Goal: Task Accomplishment & Management: Manage account settings

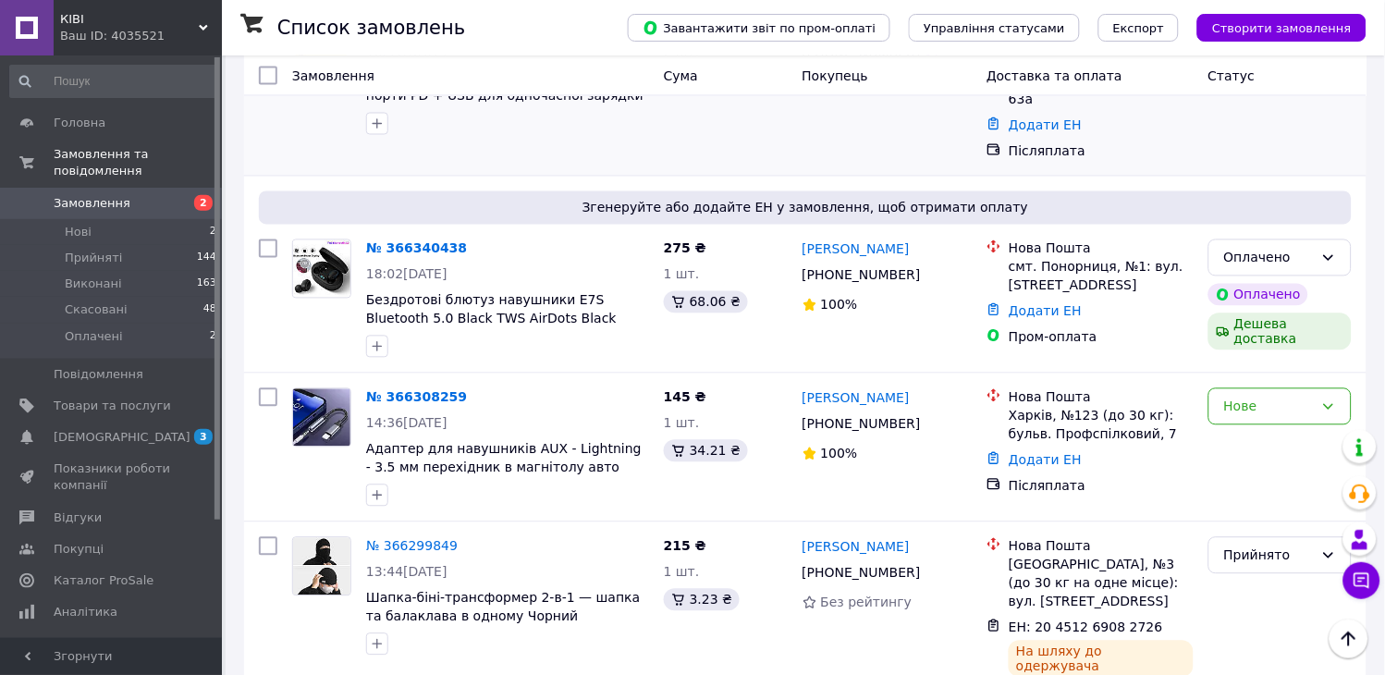
scroll to position [719, 0]
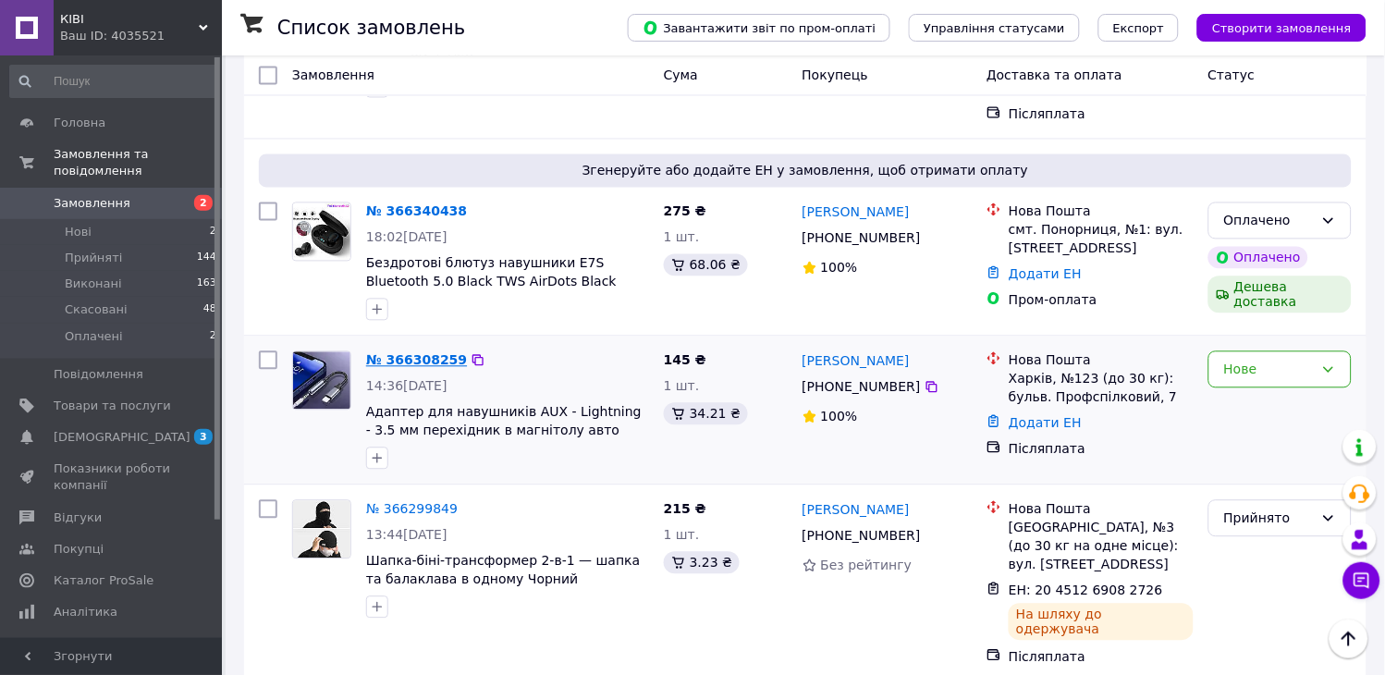
click at [418, 353] on link "№ 366308259" at bounding box center [416, 360] width 101 height 15
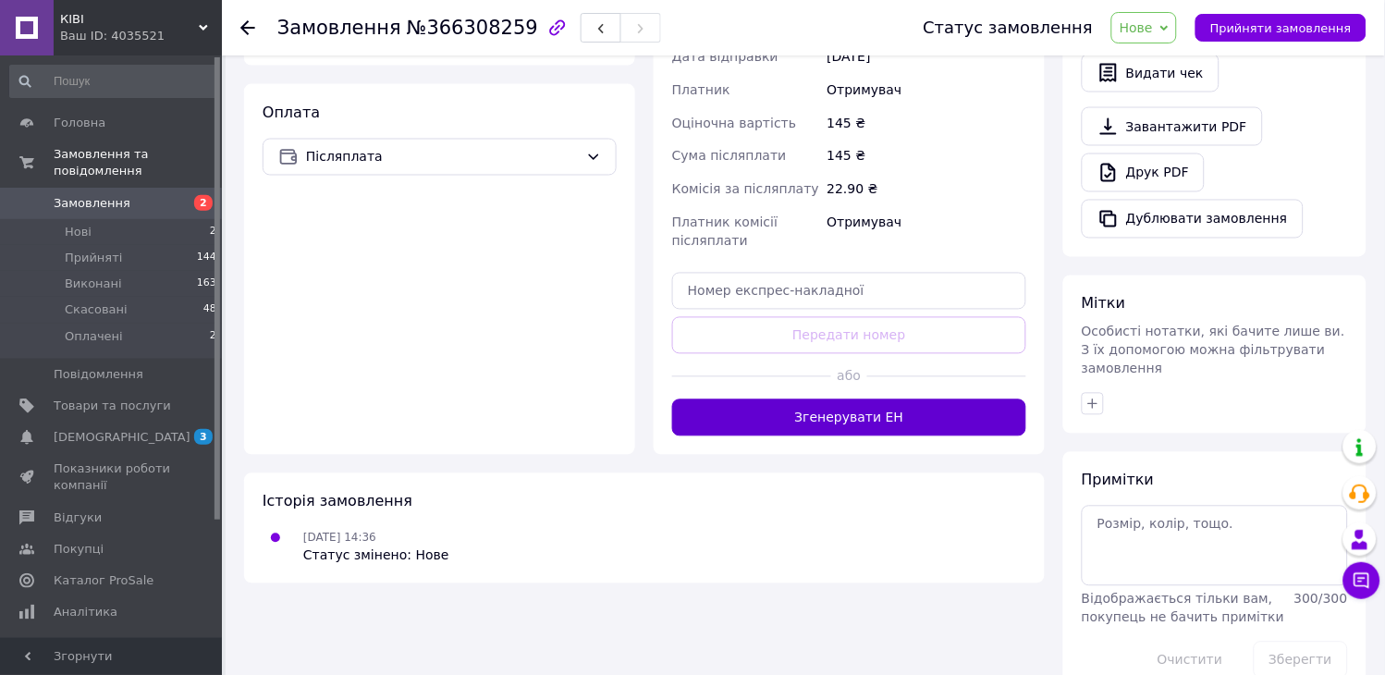
scroll to position [633, 0]
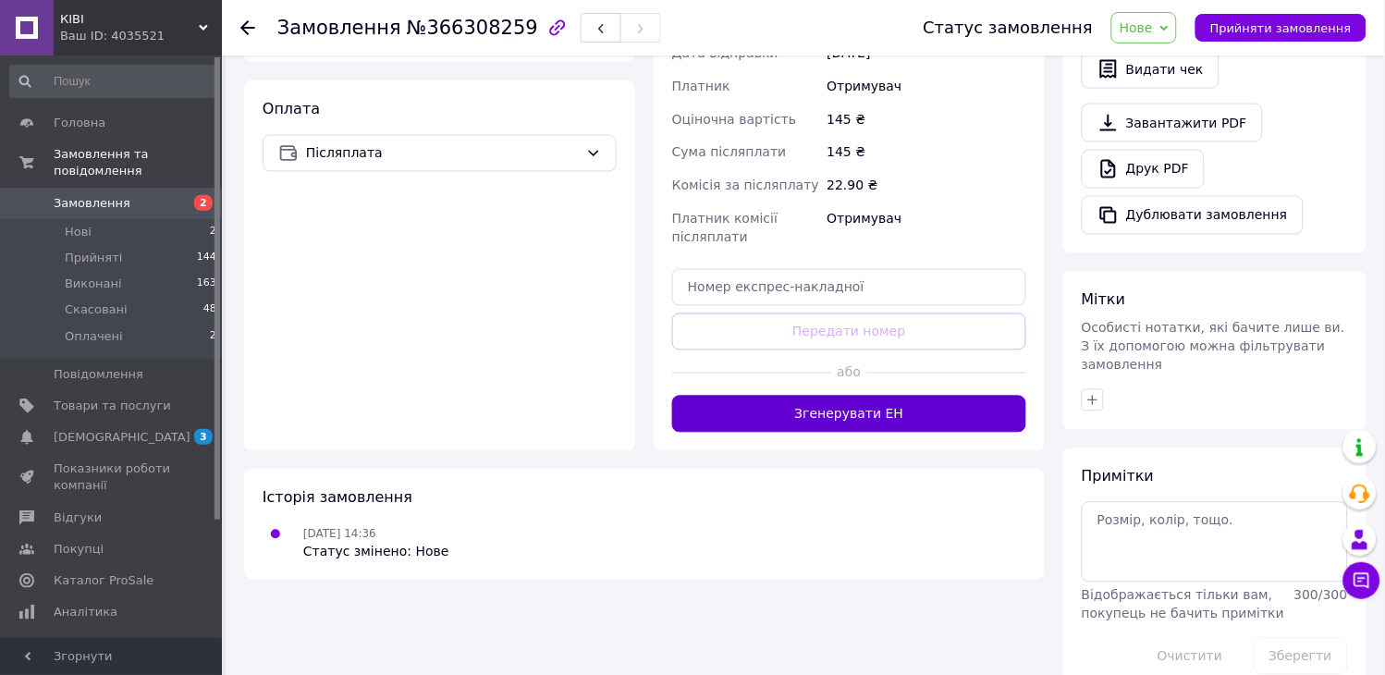
click at [874, 412] on button "Згенерувати ЕН" at bounding box center [849, 414] width 354 height 37
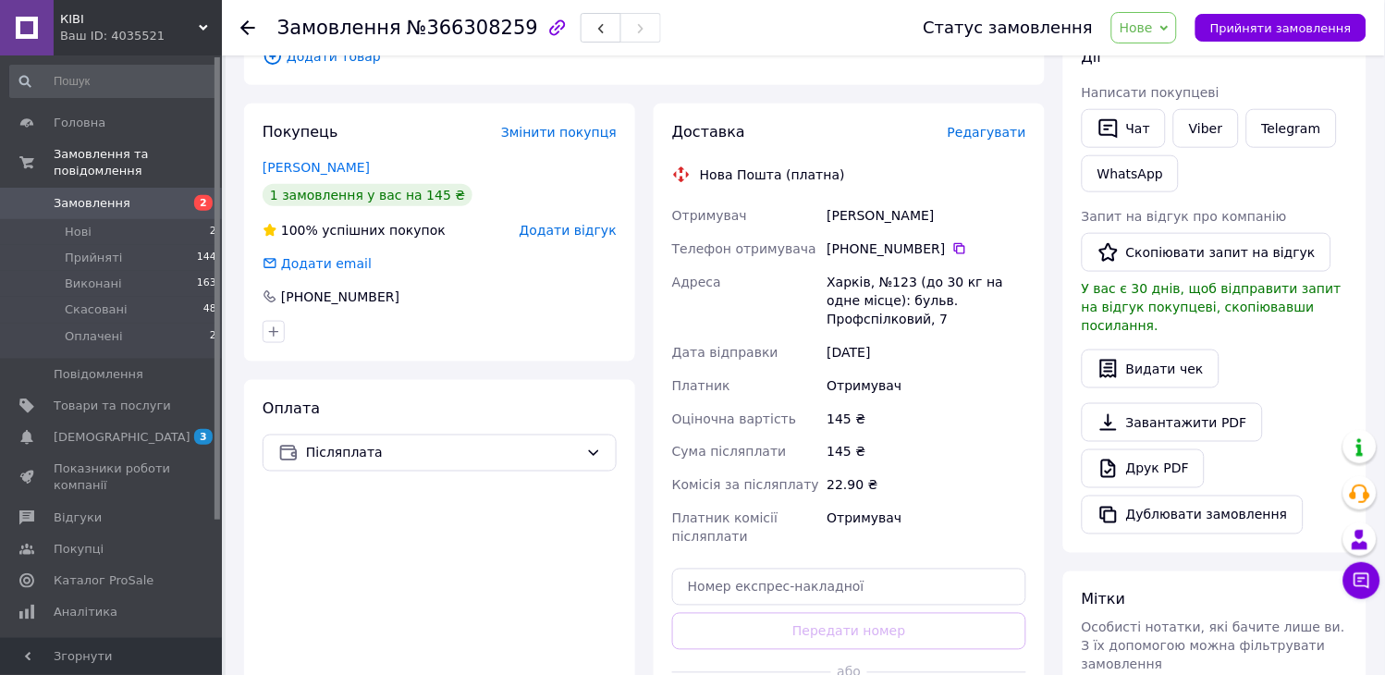
scroll to position [326, 0]
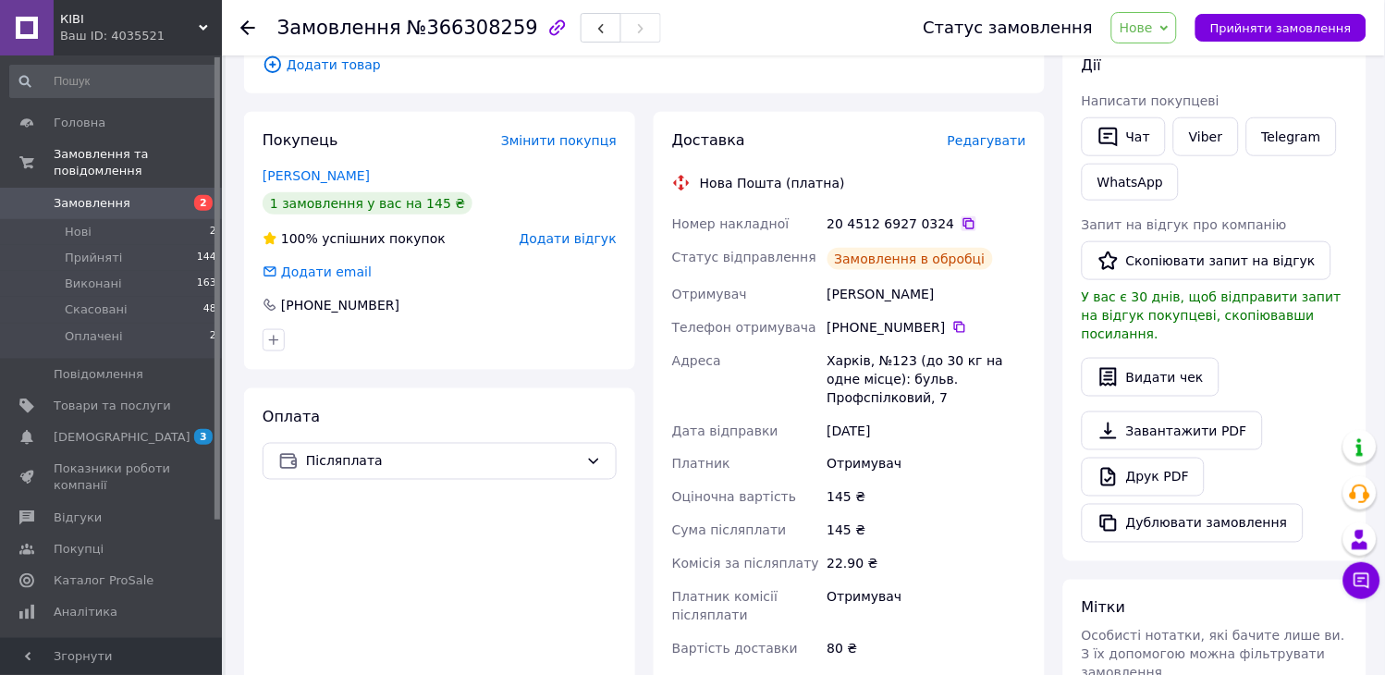
click at [962, 225] on icon at bounding box center [969, 223] width 15 height 15
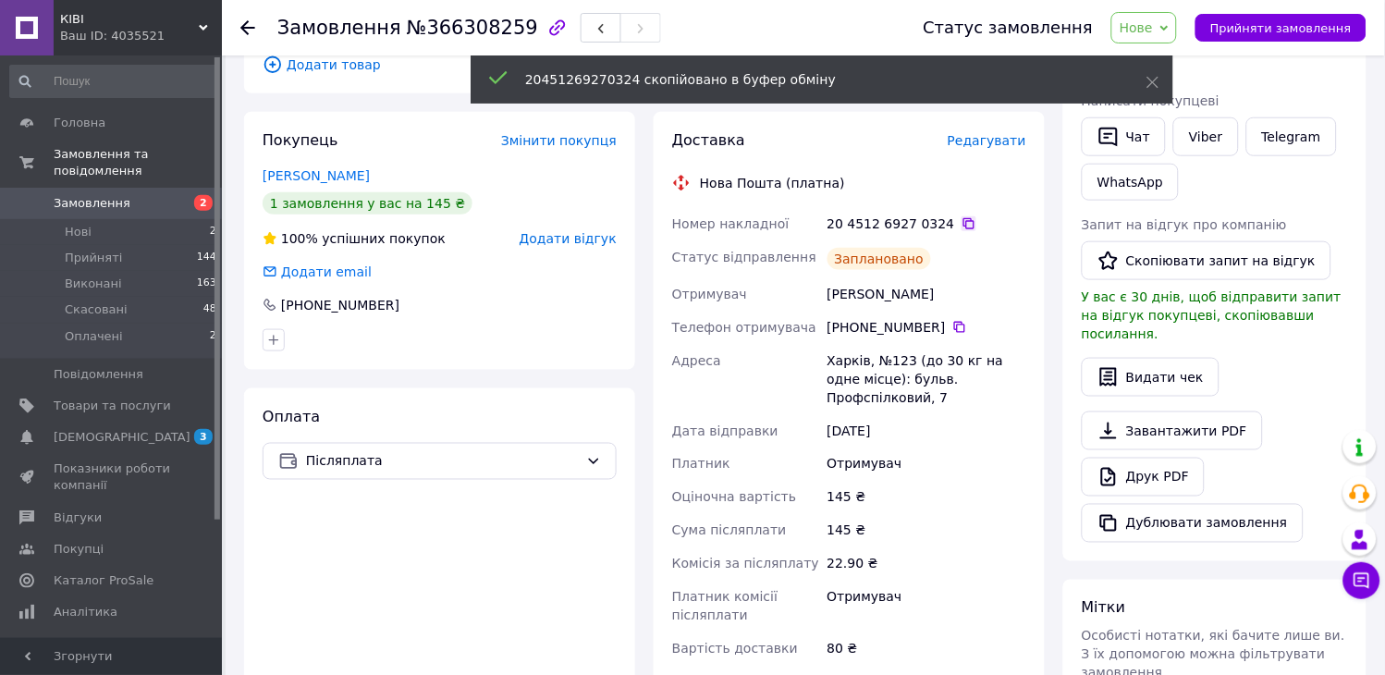
click at [964, 228] on icon at bounding box center [969, 223] width 11 height 11
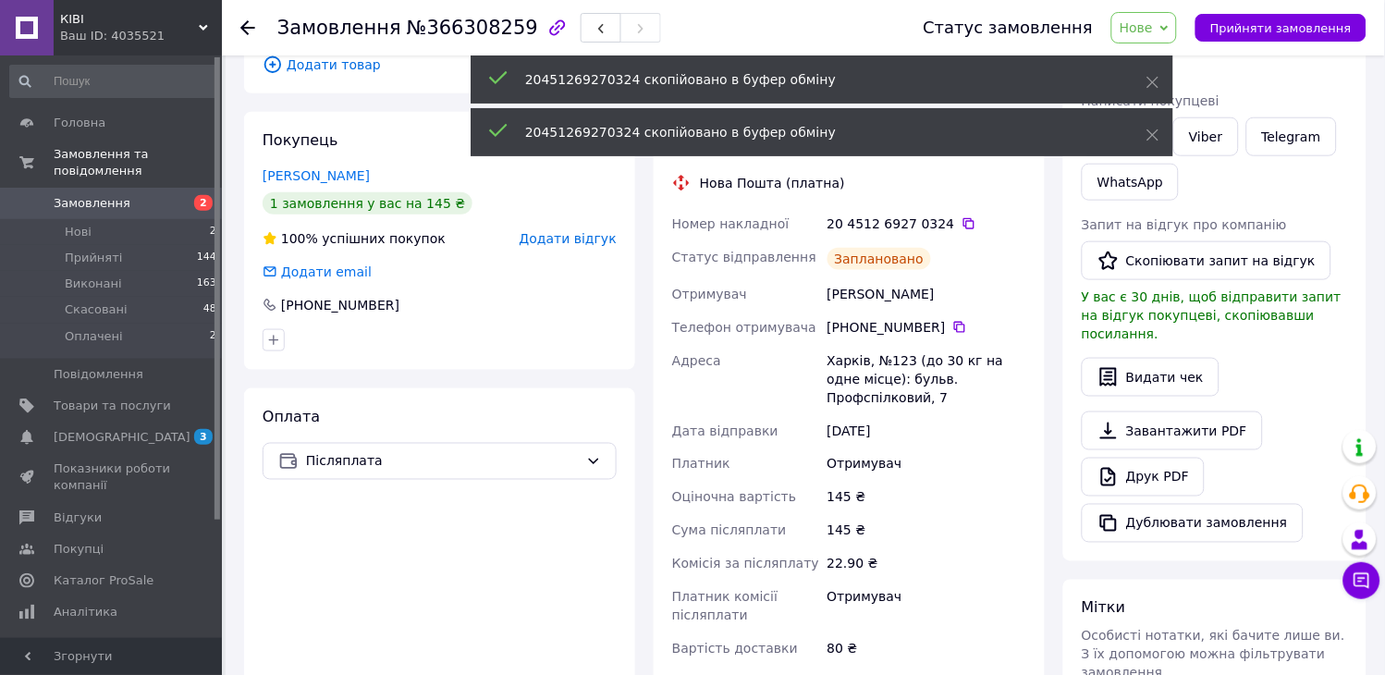
click at [1177, 14] on span "Нове" at bounding box center [1145, 27] width 66 height 31
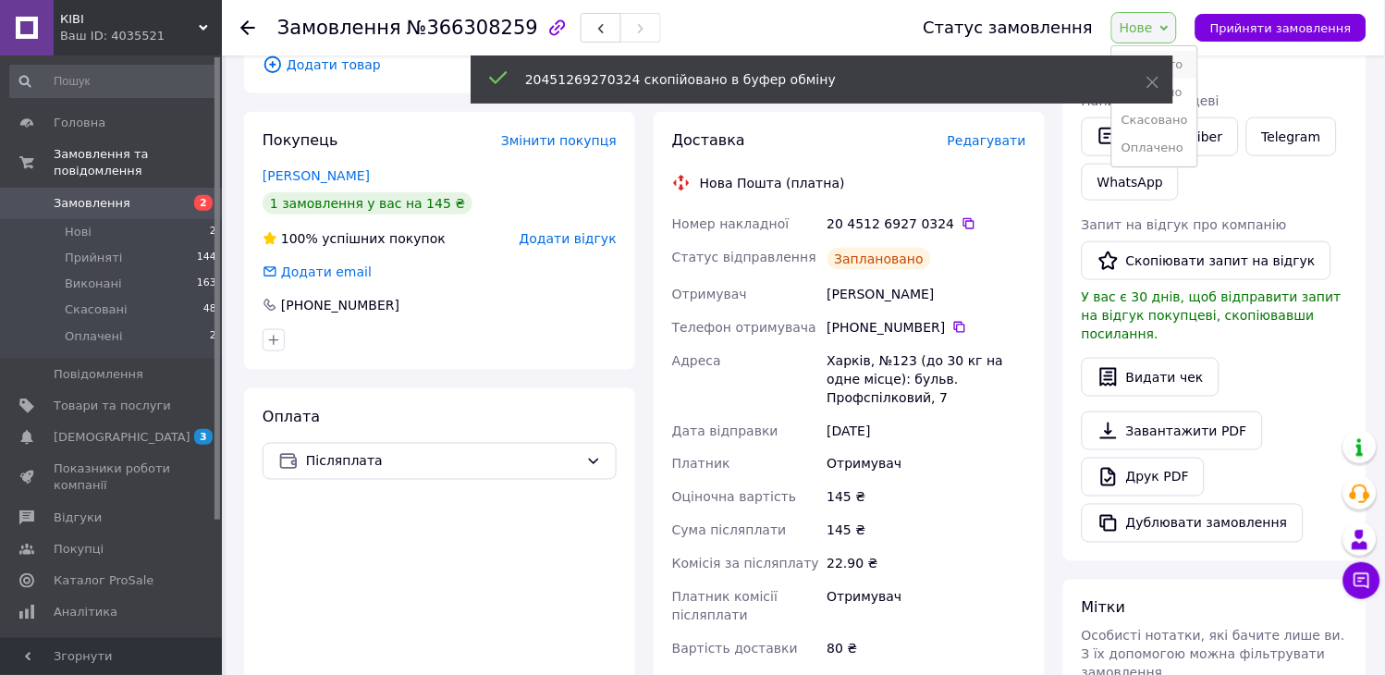
click at [1188, 65] on li "Прийнято" at bounding box center [1155, 65] width 85 height 28
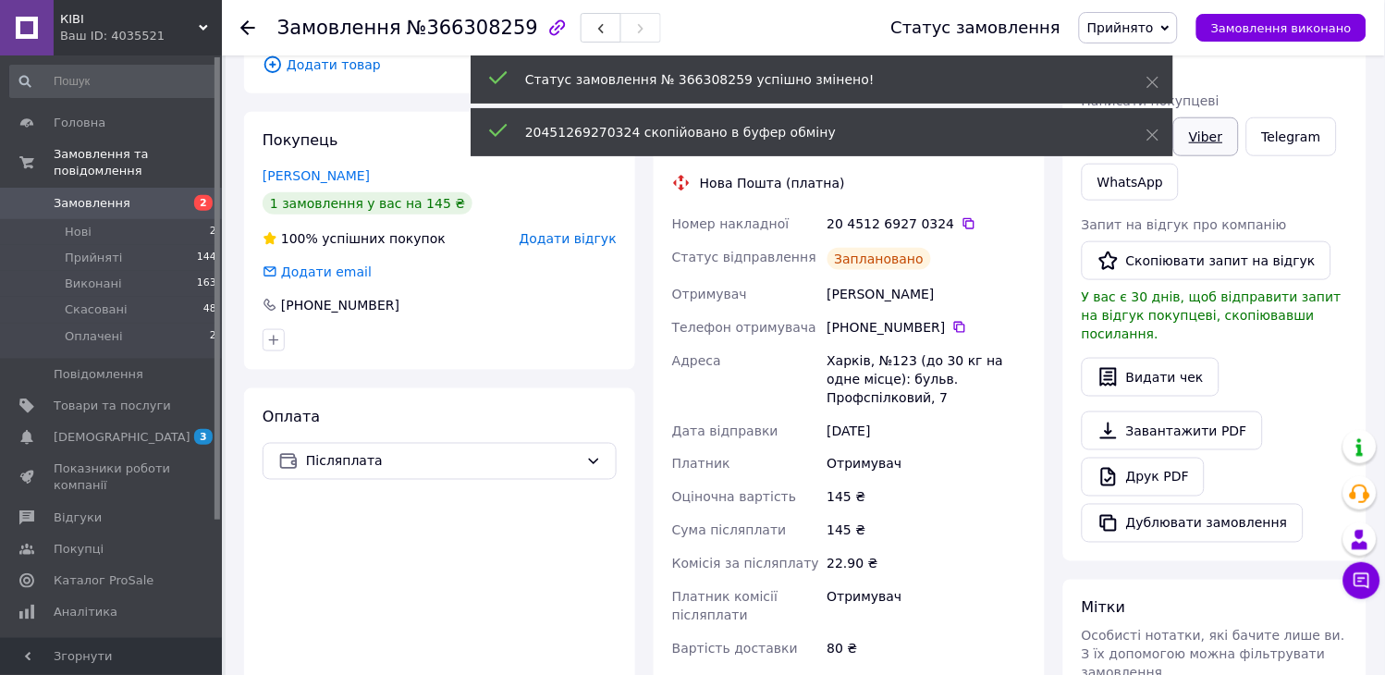
click at [1202, 142] on link "Viber" at bounding box center [1206, 136] width 65 height 39
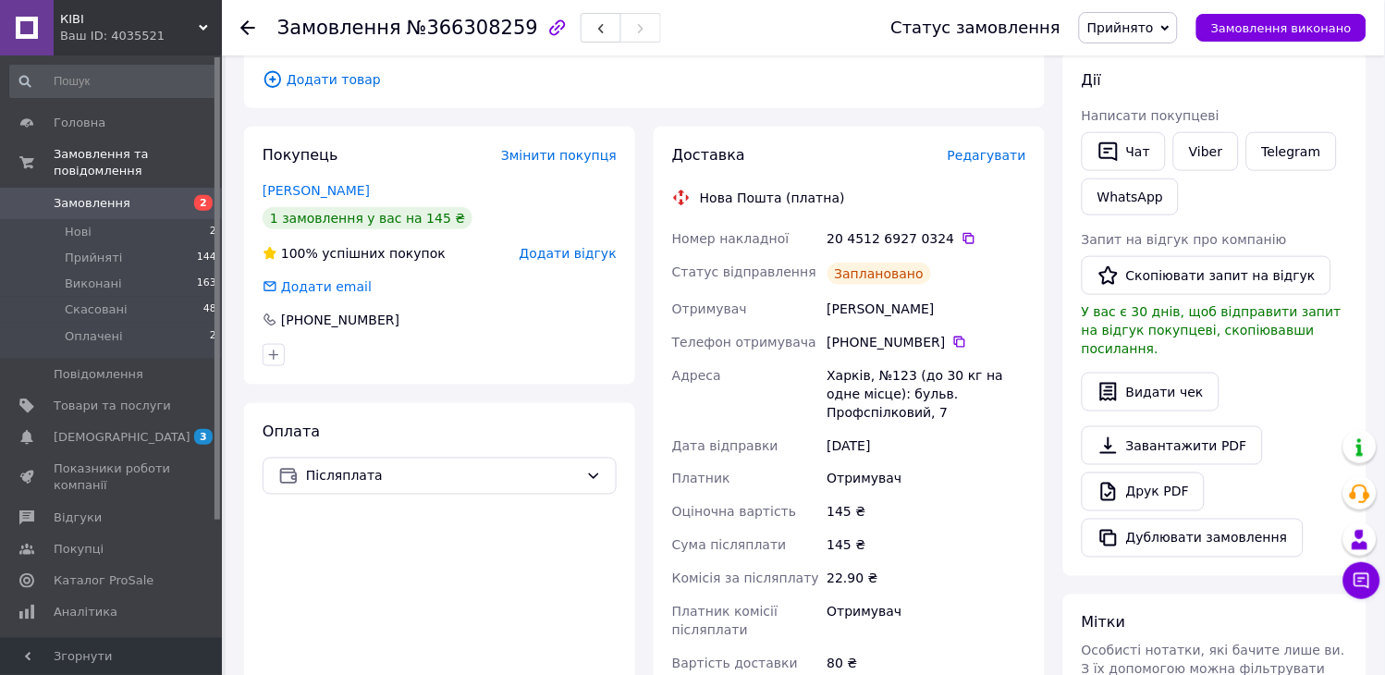
scroll to position [17, 0]
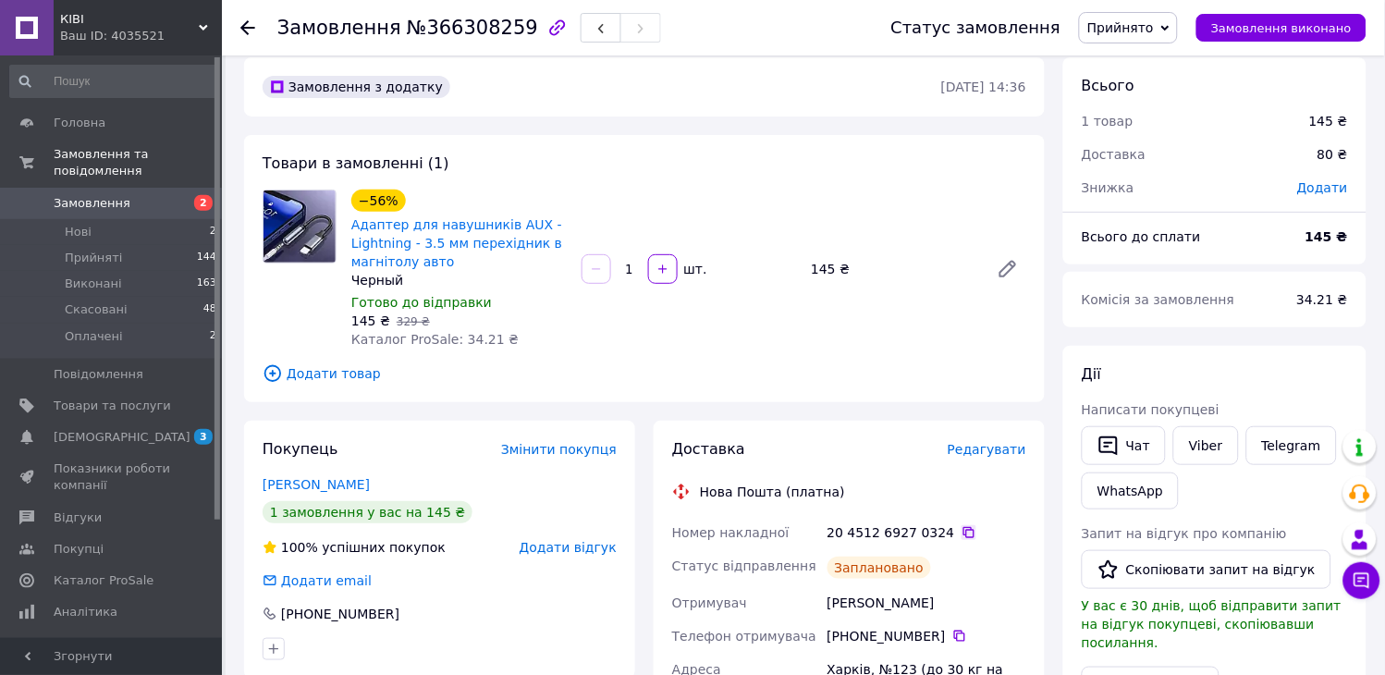
click at [964, 532] on icon at bounding box center [969, 532] width 11 height 11
click at [128, 196] on link "Замовлення 2" at bounding box center [114, 203] width 228 height 31
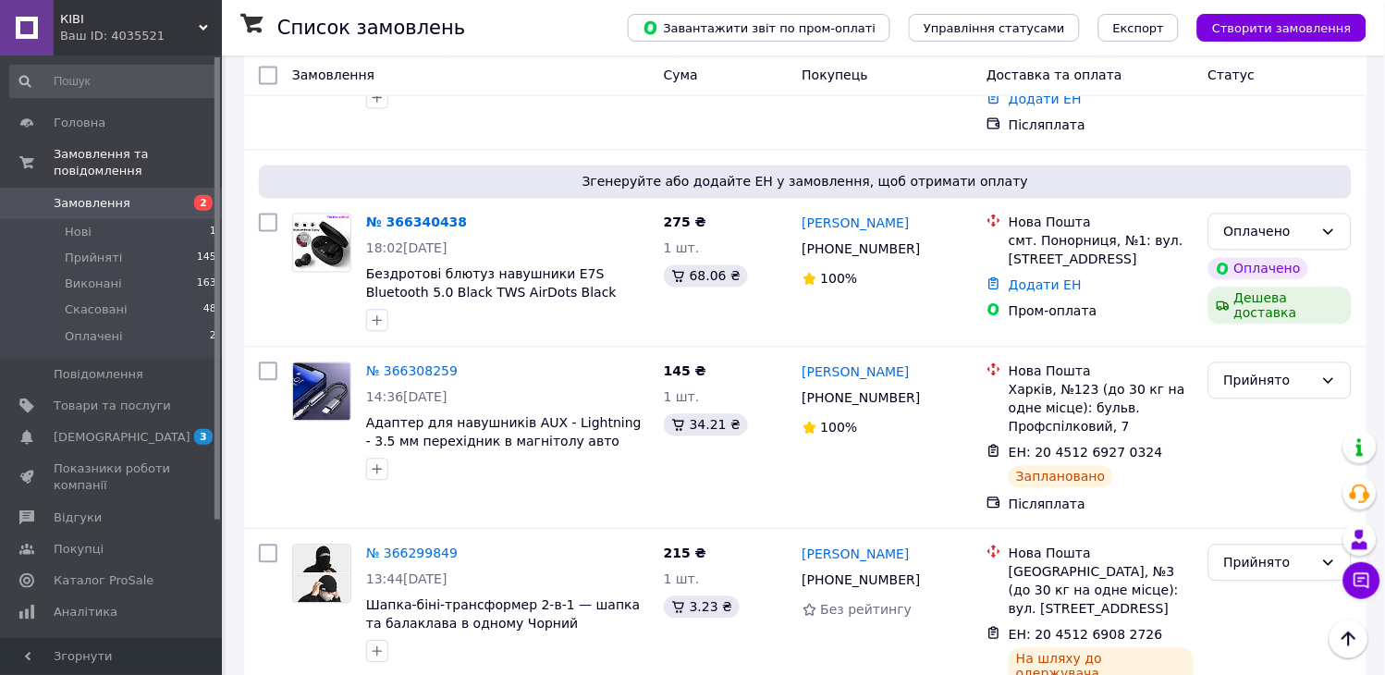
scroll to position [719, 0]
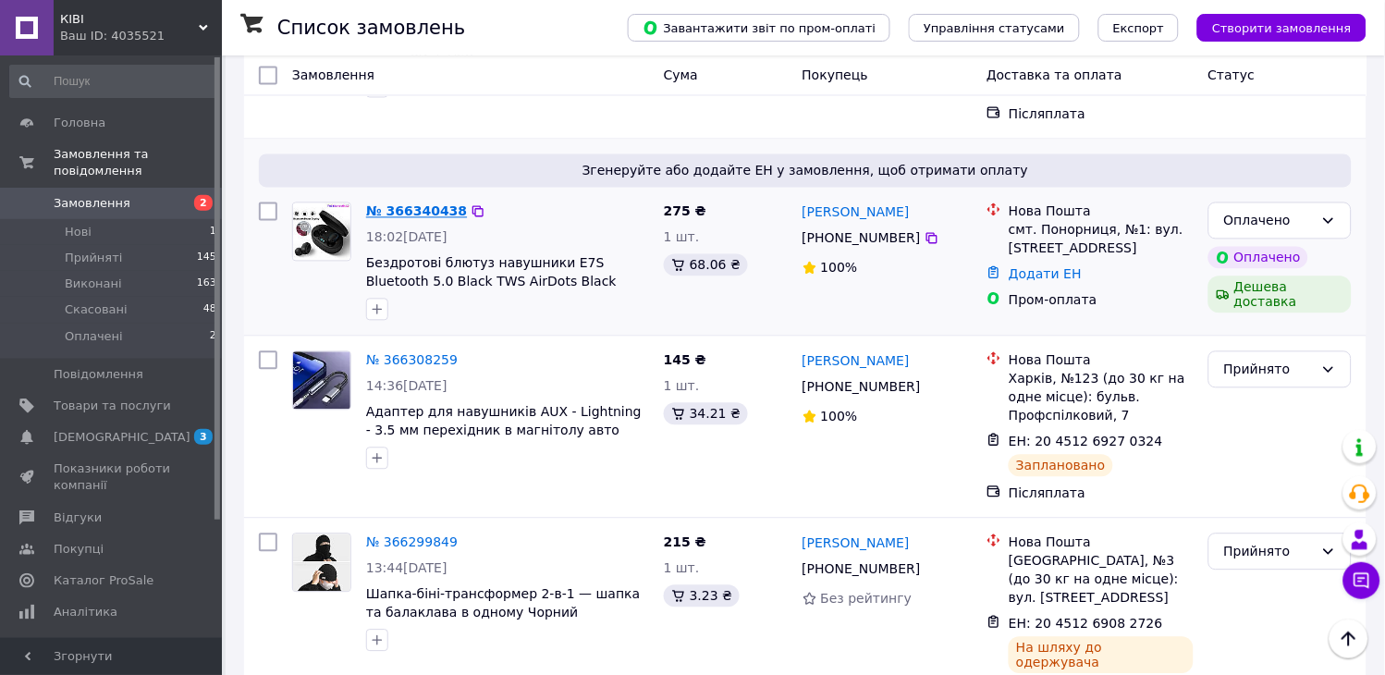
click at [412, 204] on link "№ 366340438" at bounding box center [416, 211] width 101 height 15
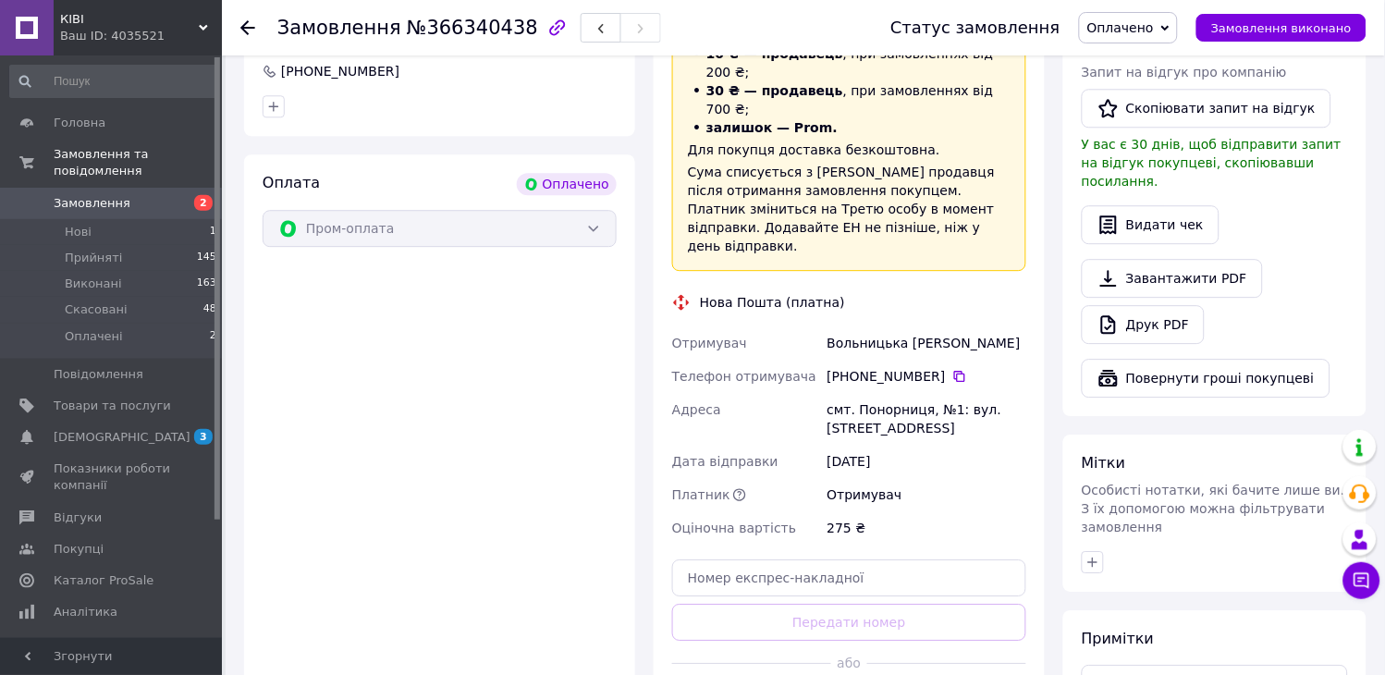
scroll to position [1233, 0]
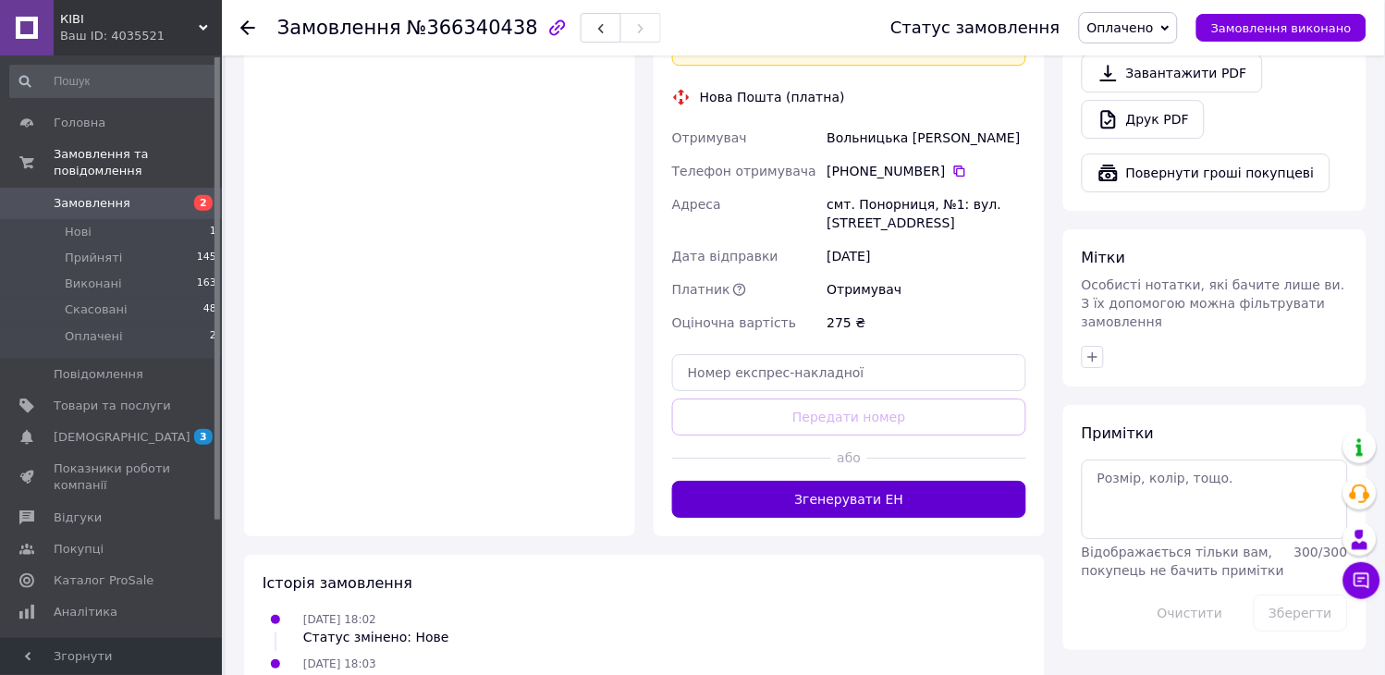
click at [810, 481] on button "Згенерувати ЕН" at bounding box center [849, 499] width 354 height 37
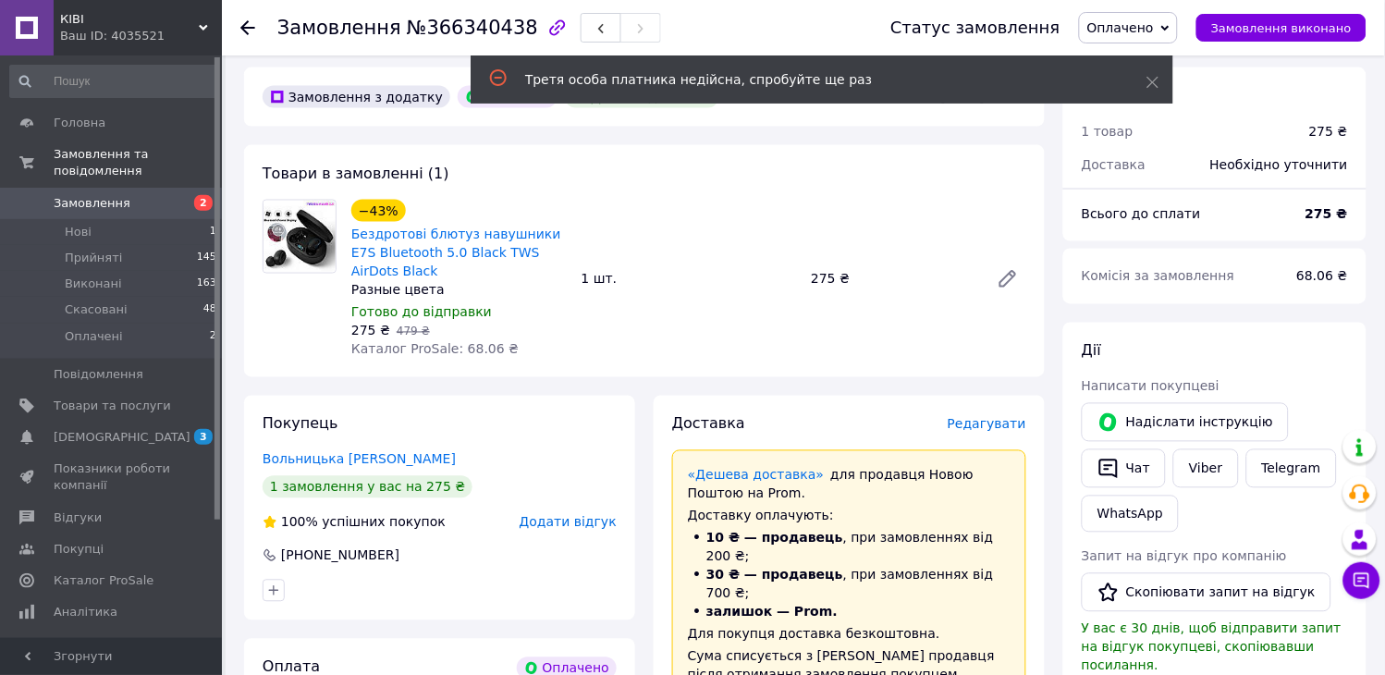
scroll to position [513, 0]
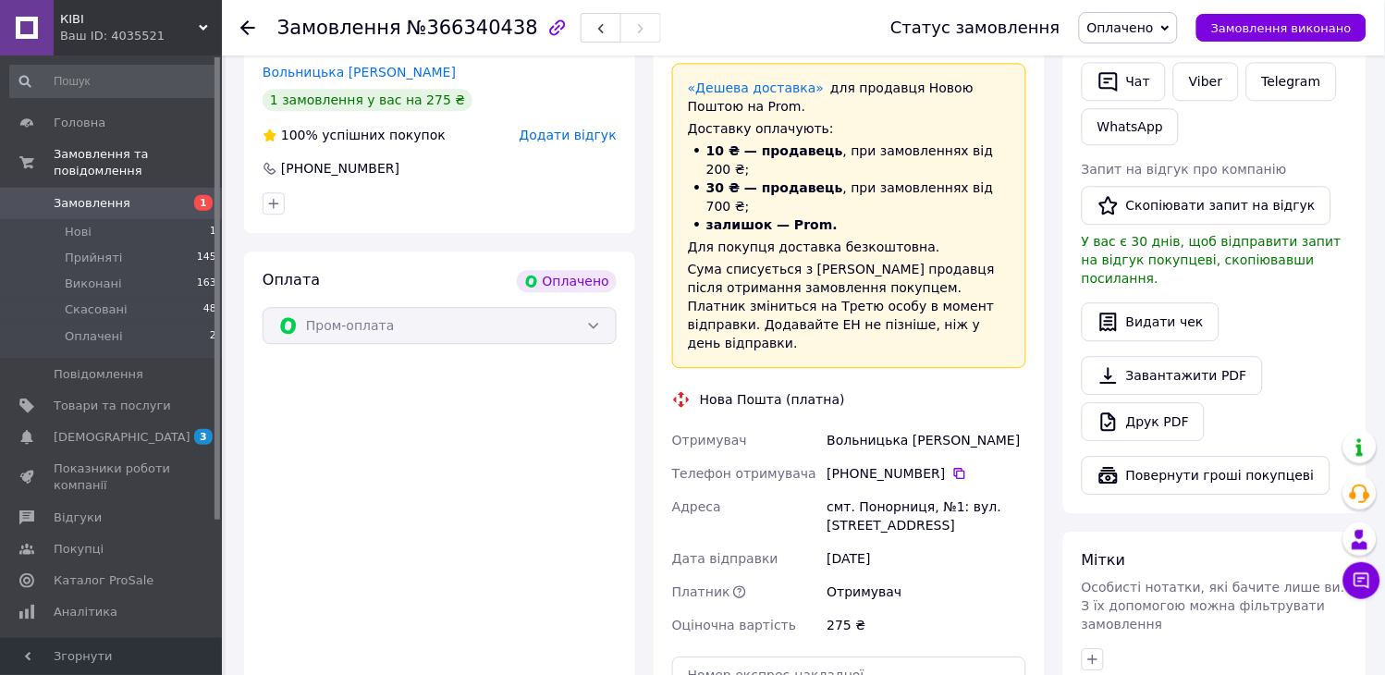
scroll to position [1233, 0]
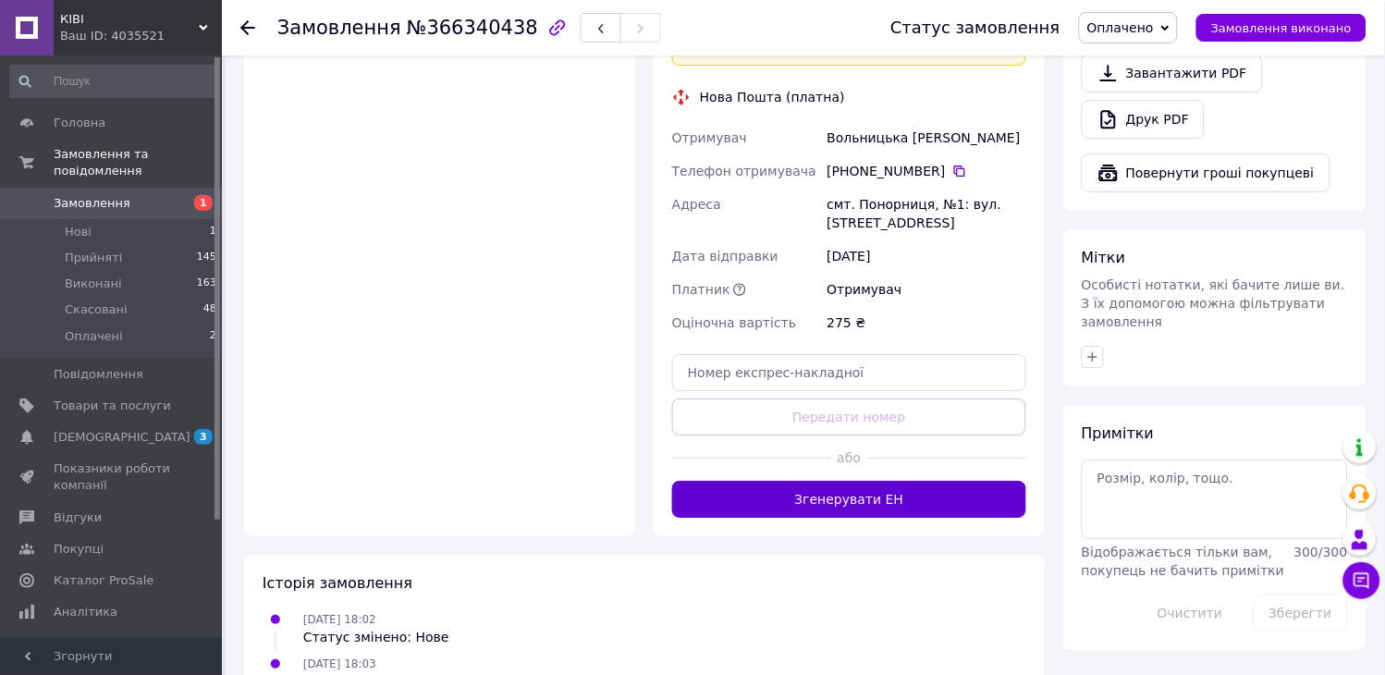
click at [898, 481] on button "Згенерувати ЕН" at bounding box center [849, 499] width 354 height 37
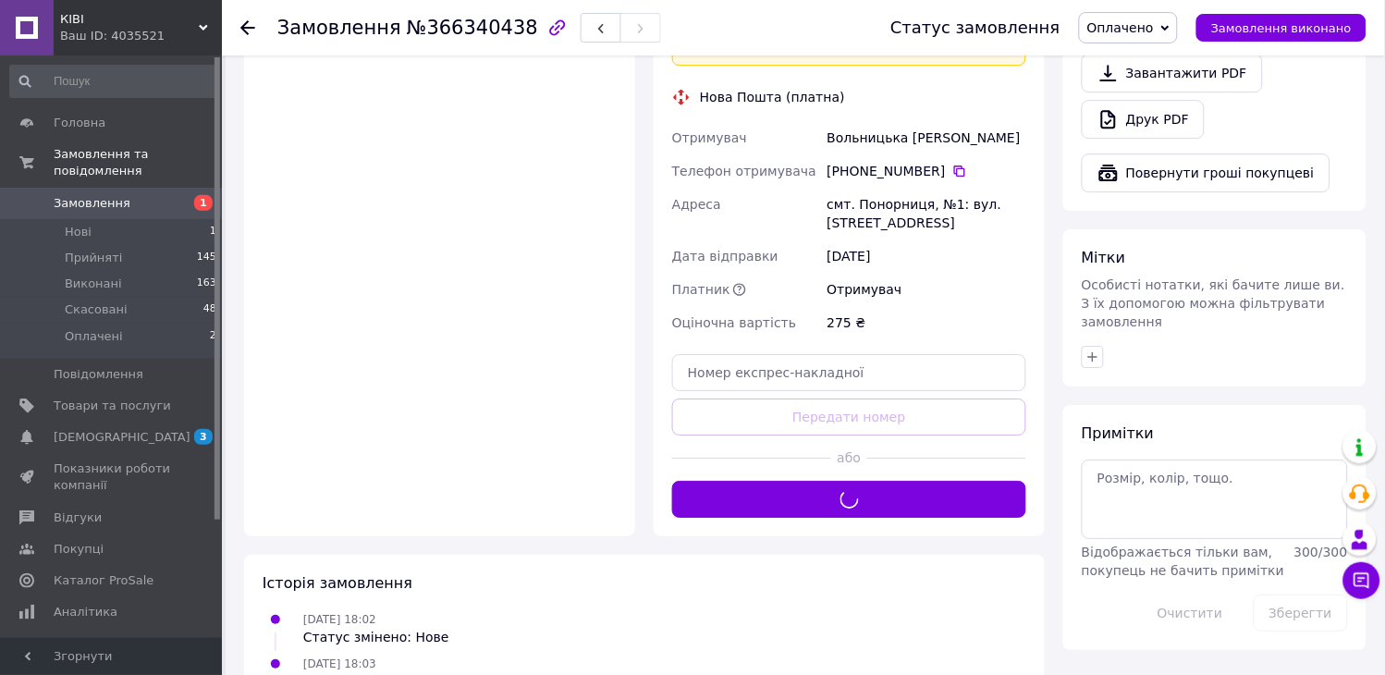
scroll to position [925, 0]
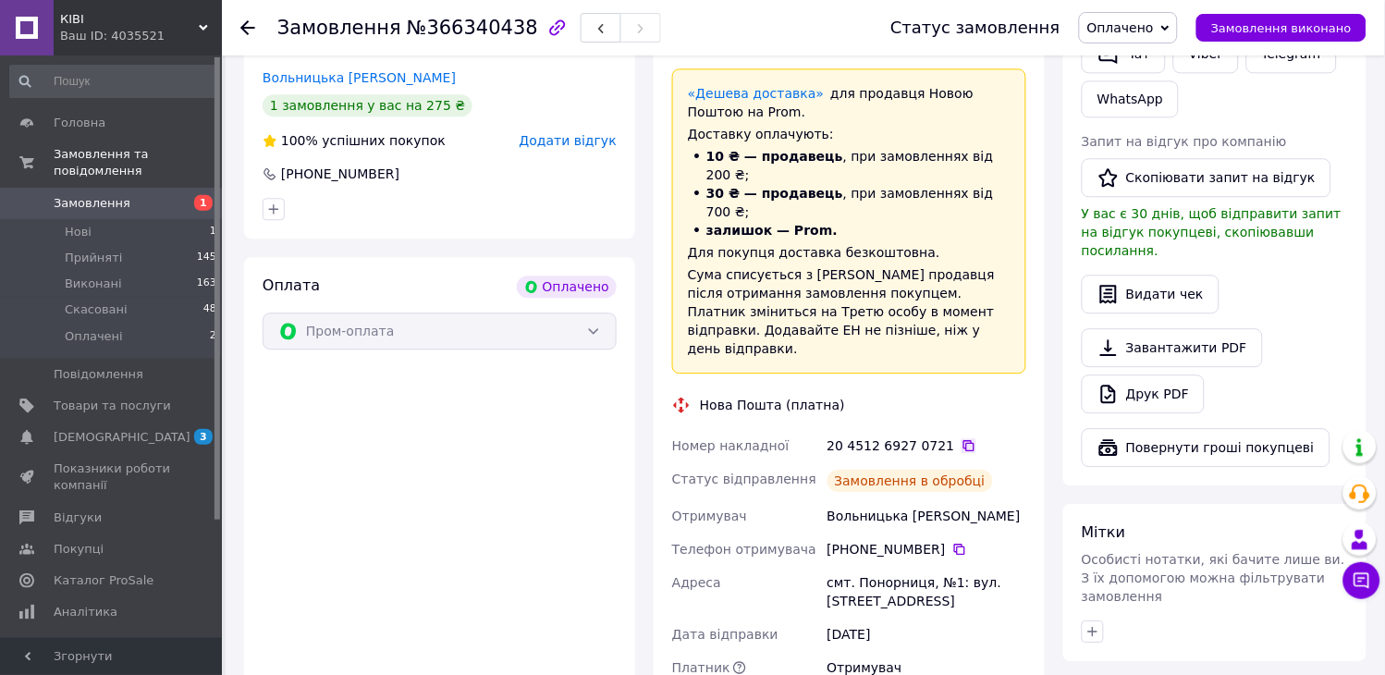
click at [962, 438] on icon at bounding box center [969, 445] width 15 height 15
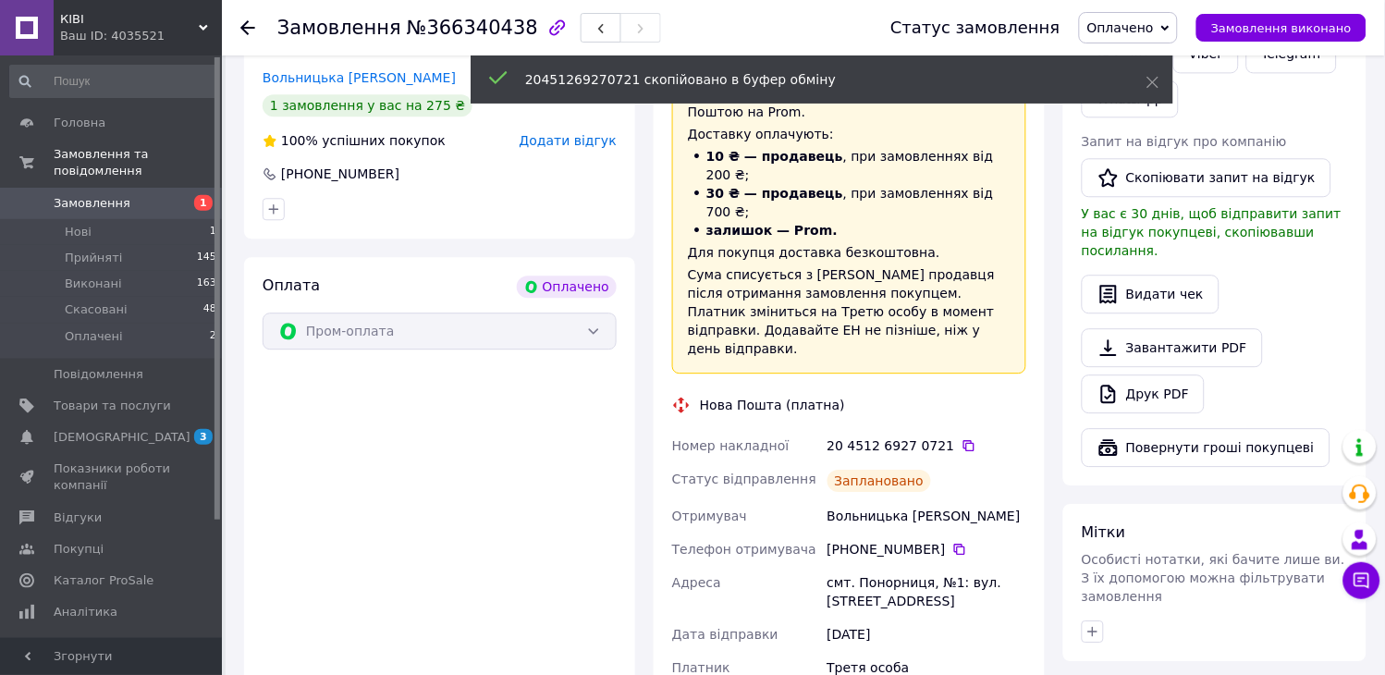
click at [1172, 32] on span "Оплачено" at bounding box center [1128, 27] width 99 height 31
click at [1176, 59] on li "Прийнято" at bounding box center [1128, 65] width 97 height 28
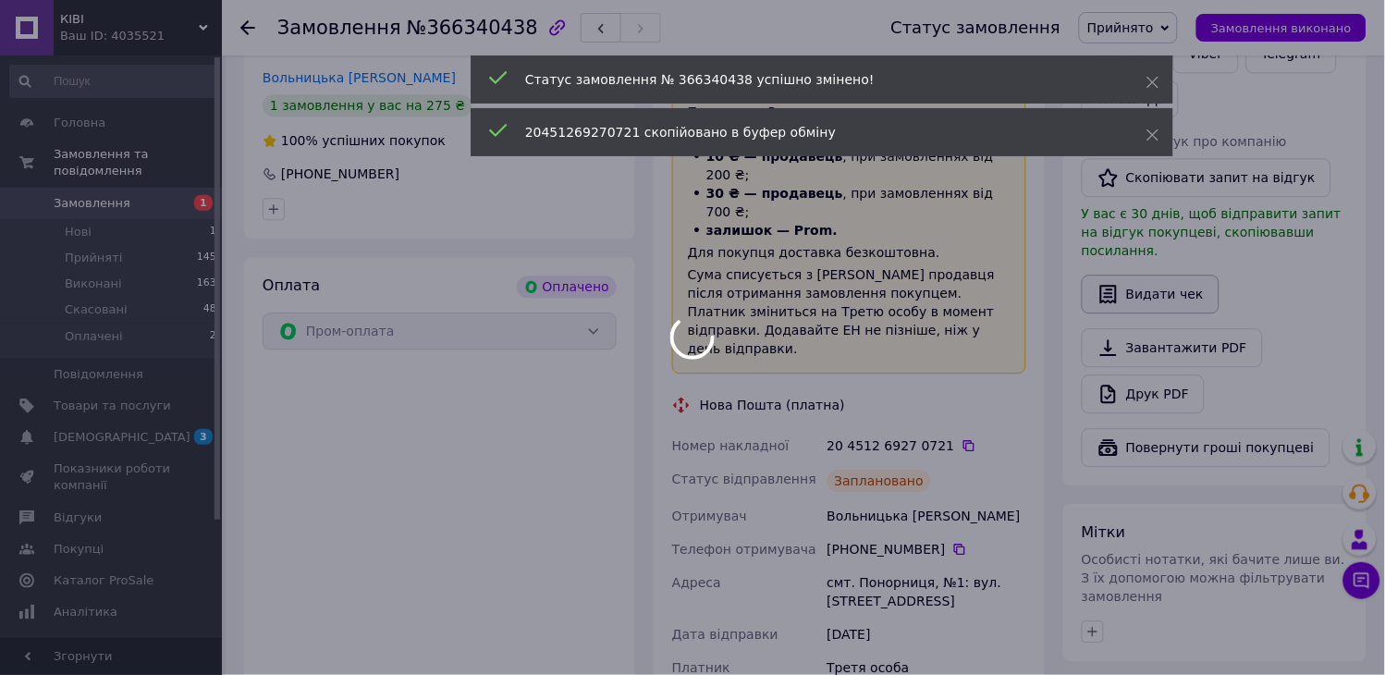
scroll to position [513, 0]
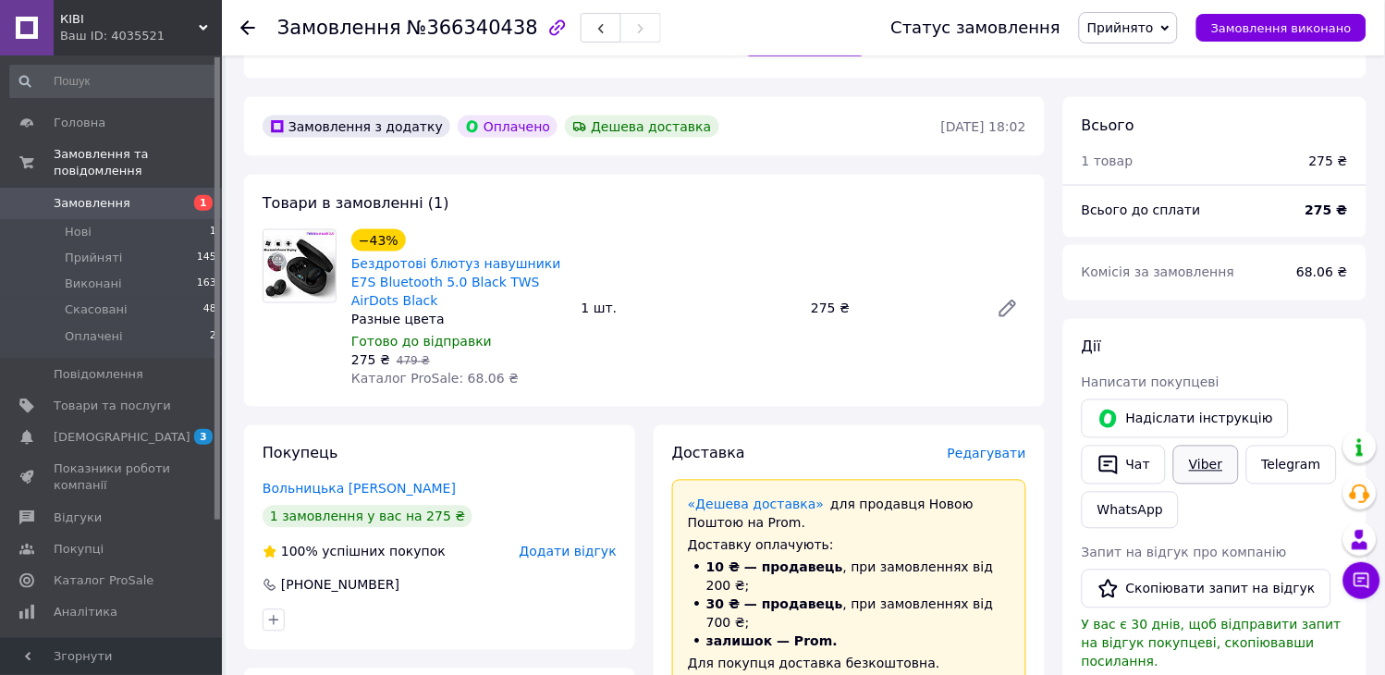
click at [1210, 464] on link "Viber" at bounding box center [1206, 465] width 65 height 39
click at [89, 219] on li "Нові 1" at bounding box center [114, 232] width 228 height 26
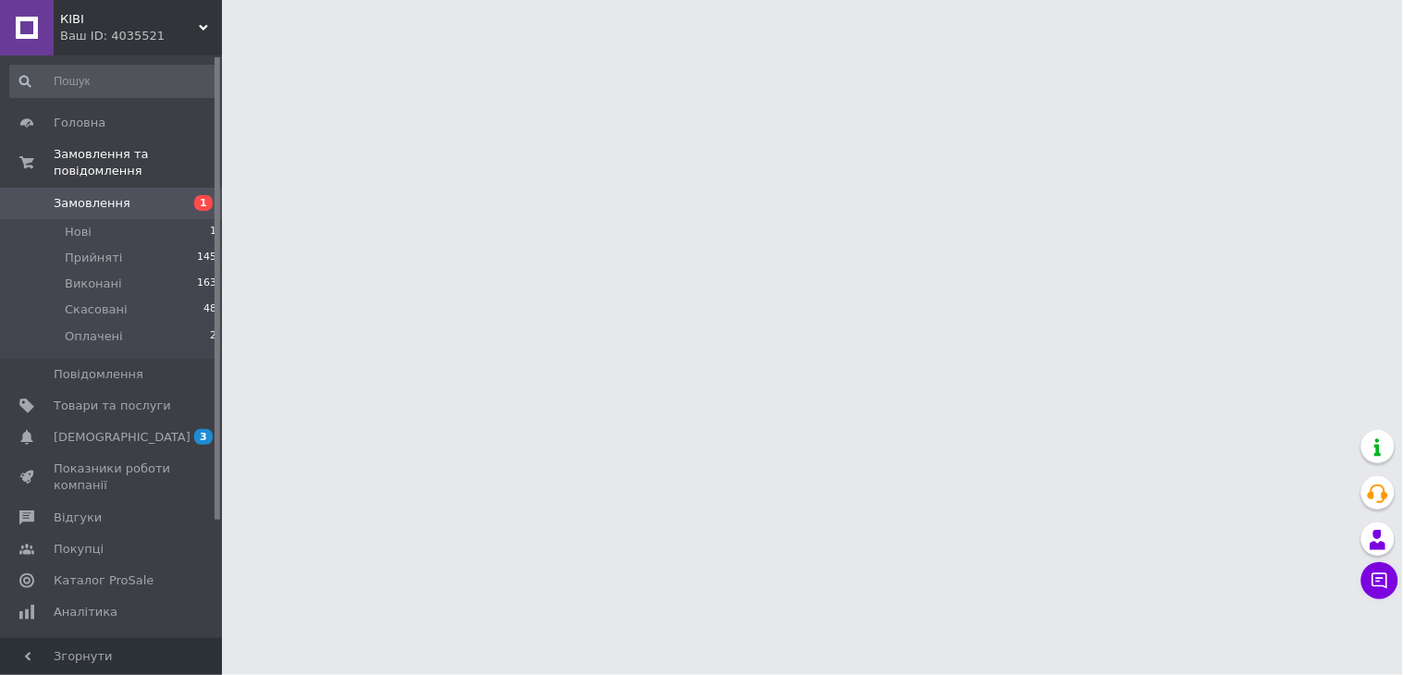
click at [105, 195] on span "Замовлення" at bounding box center [92, 203] width 77 height 17
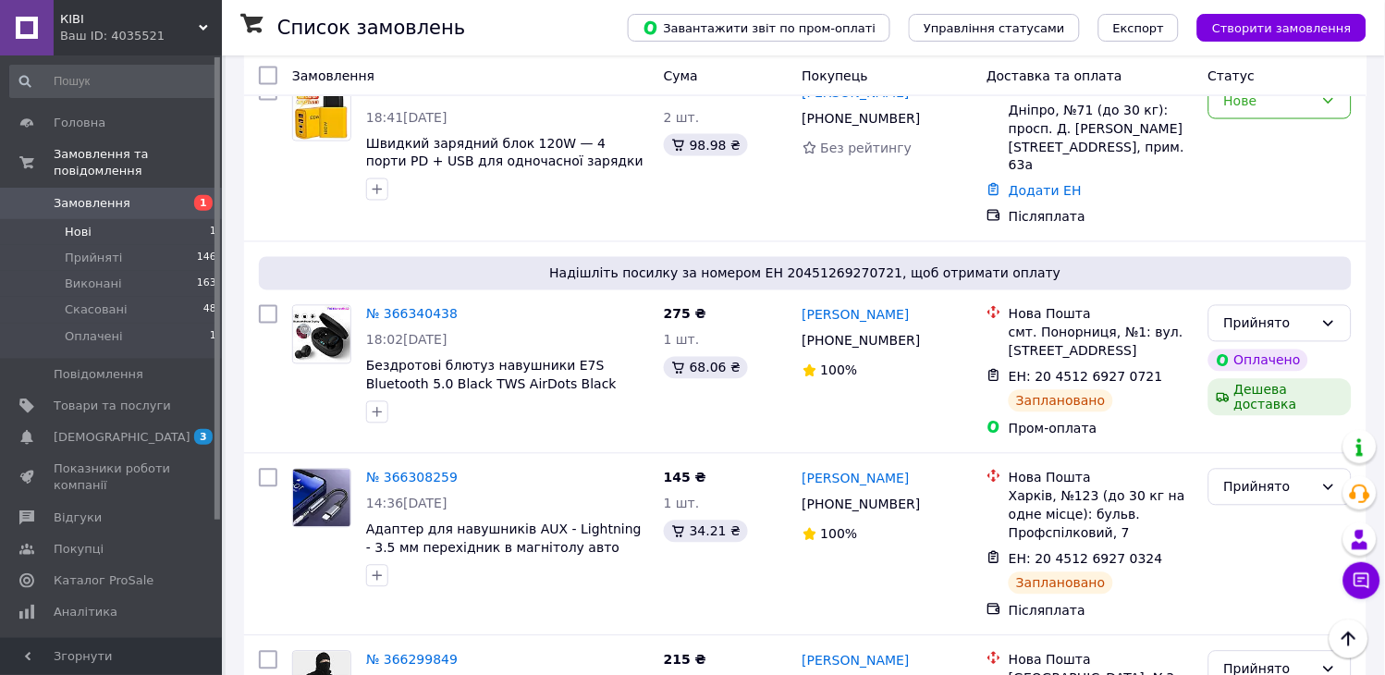
scroll to position [308, 0]
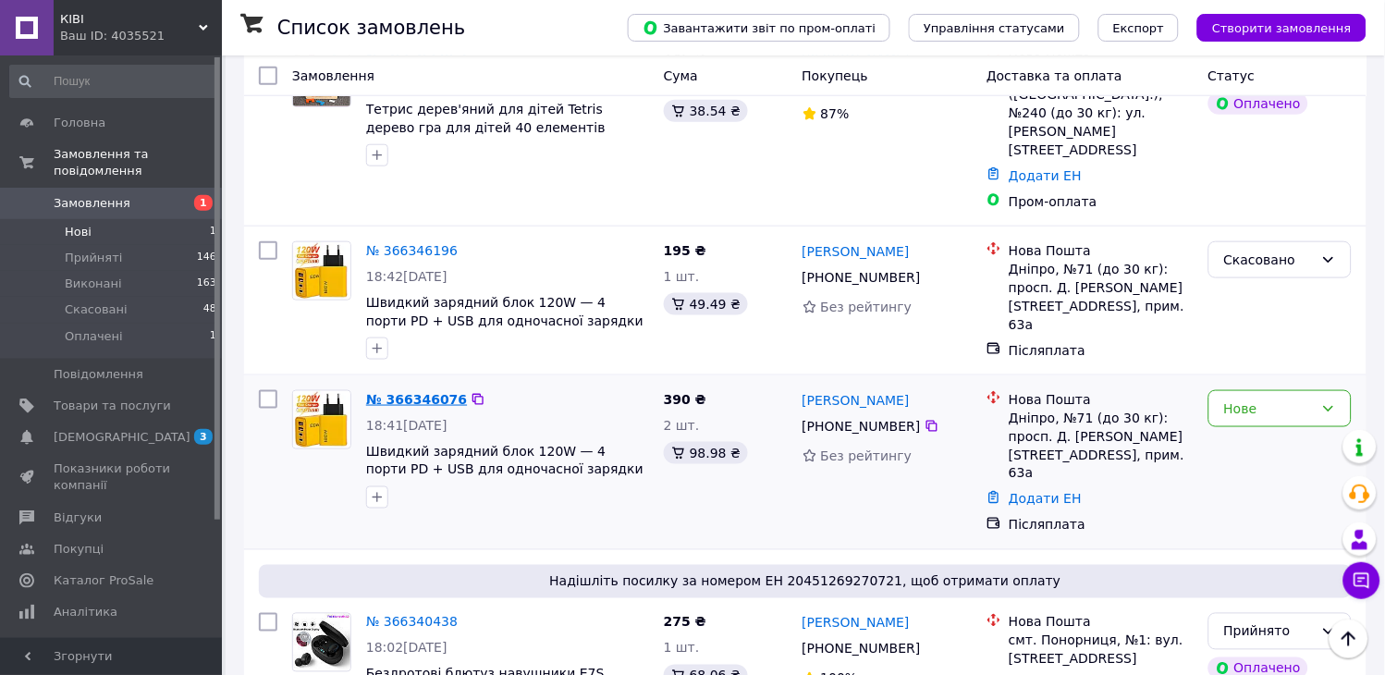
click at [396, 392] on link "№ 366346076" at bounding box center [416, 399] width 101 height 15
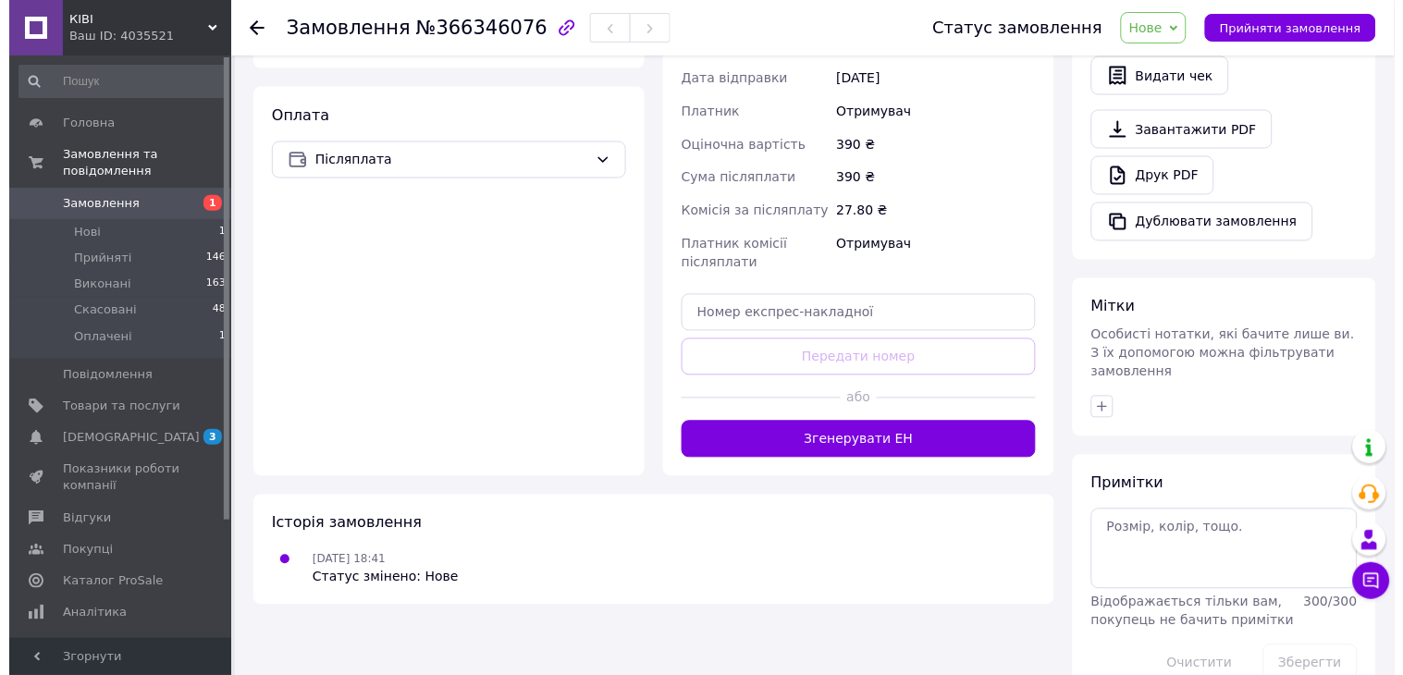
scroll to position [633, 0]
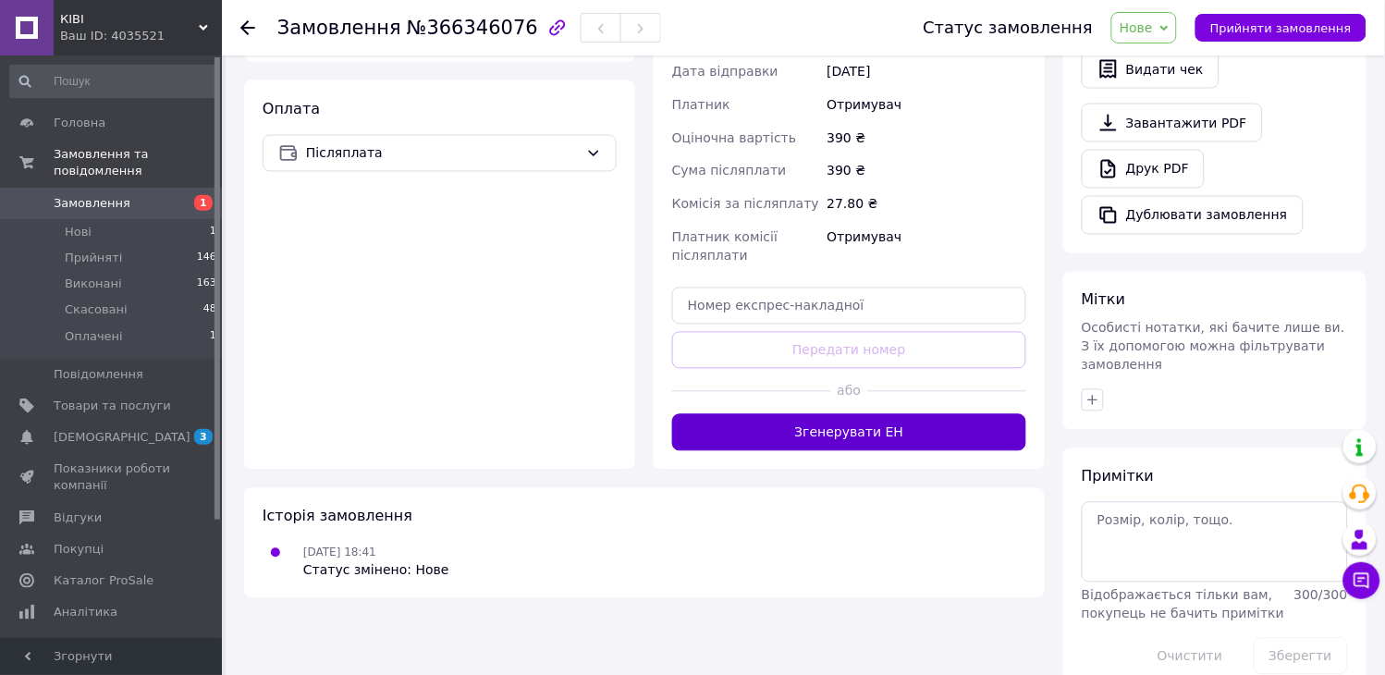
click at [821, 414] on button "Згенерувати ЕН" at bounding box center [849, 432] width 354 height 37
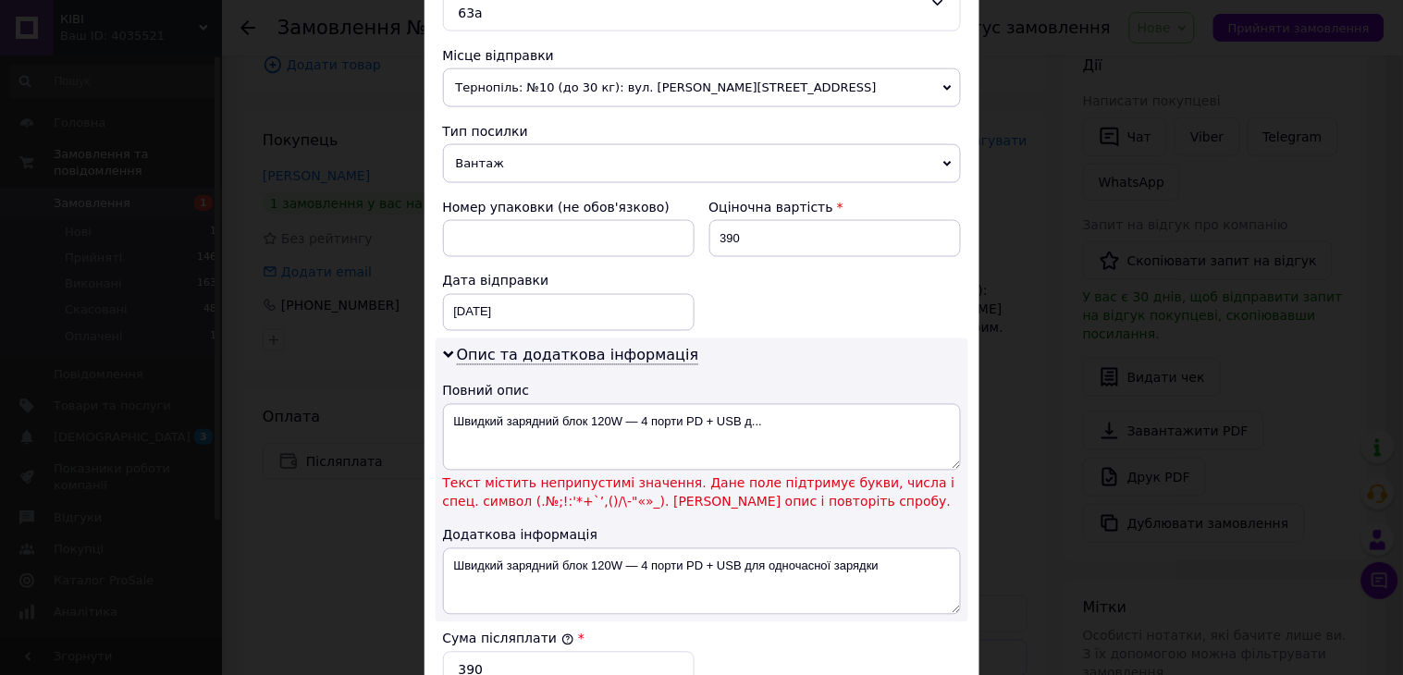
scroll to position [821, 0]
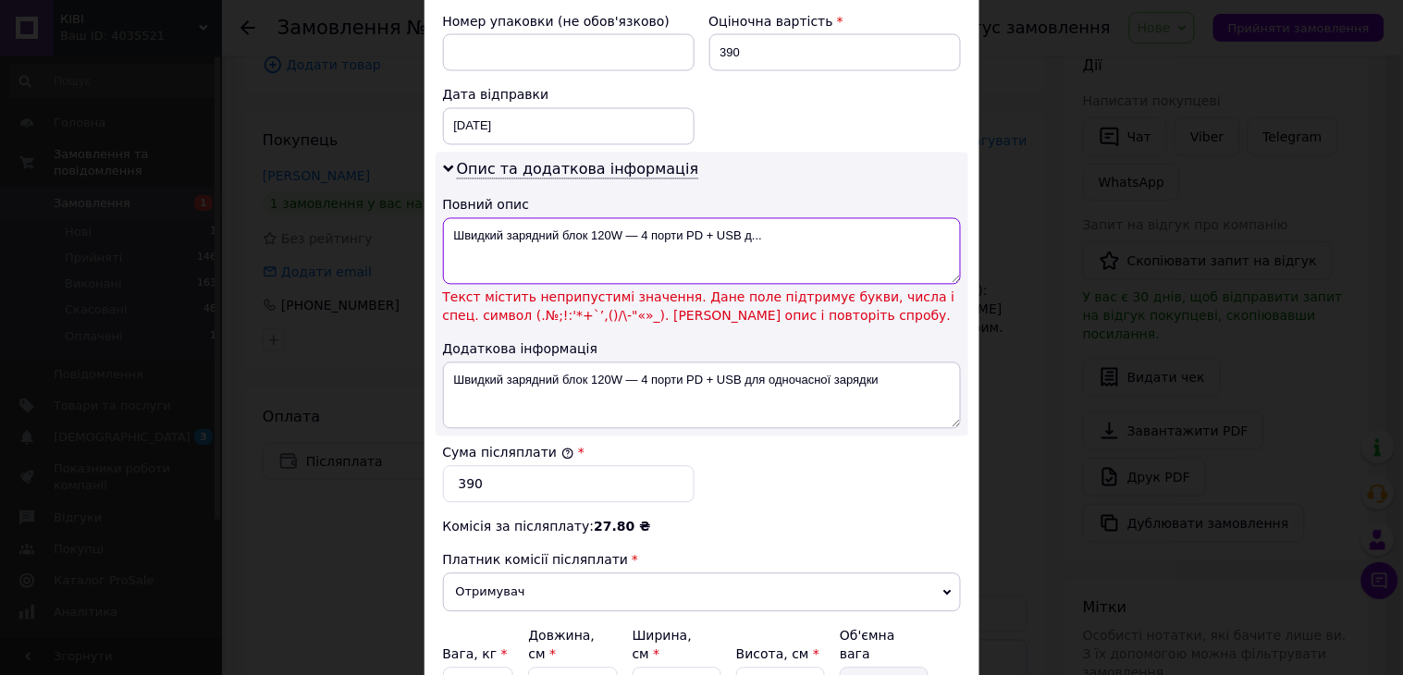
click at [810, 218] on textarea "Швидкий зарядний блок 120W — 4 порти PD + USB д..." at bounding box center [702, 251] width 518 height 67
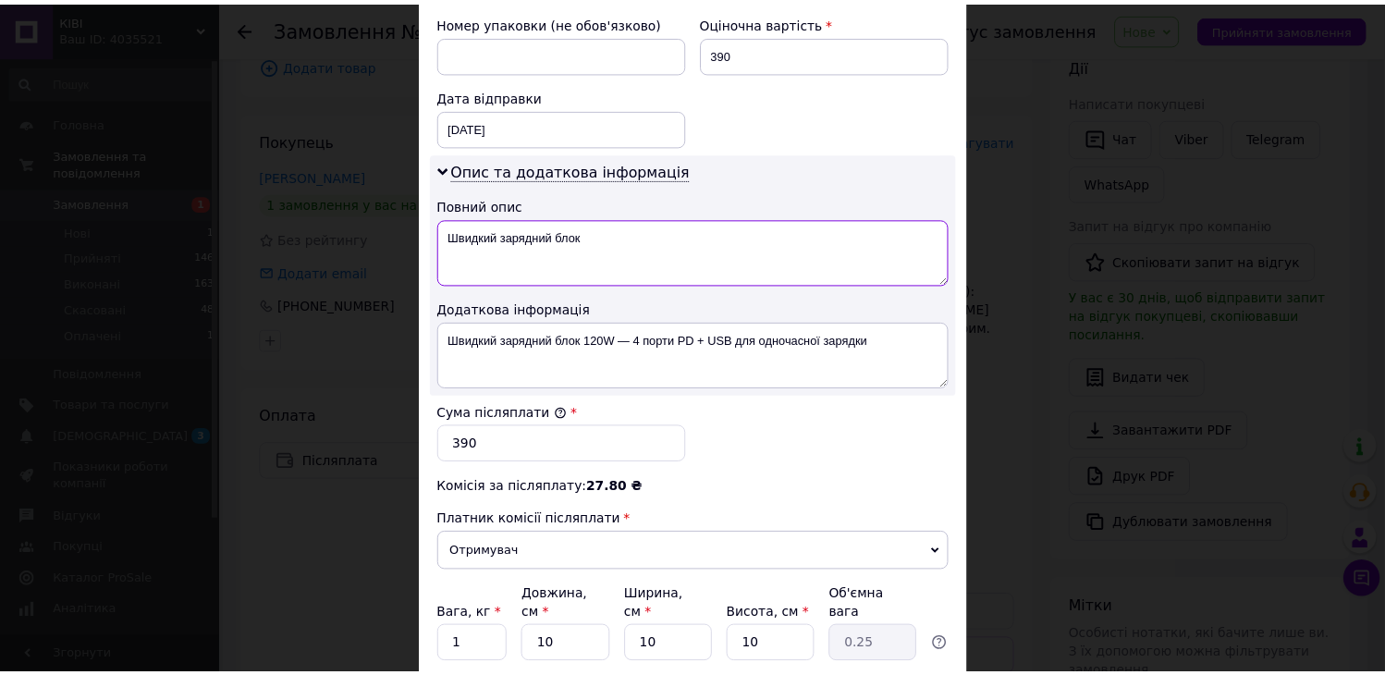
scroll to position [946, 0]
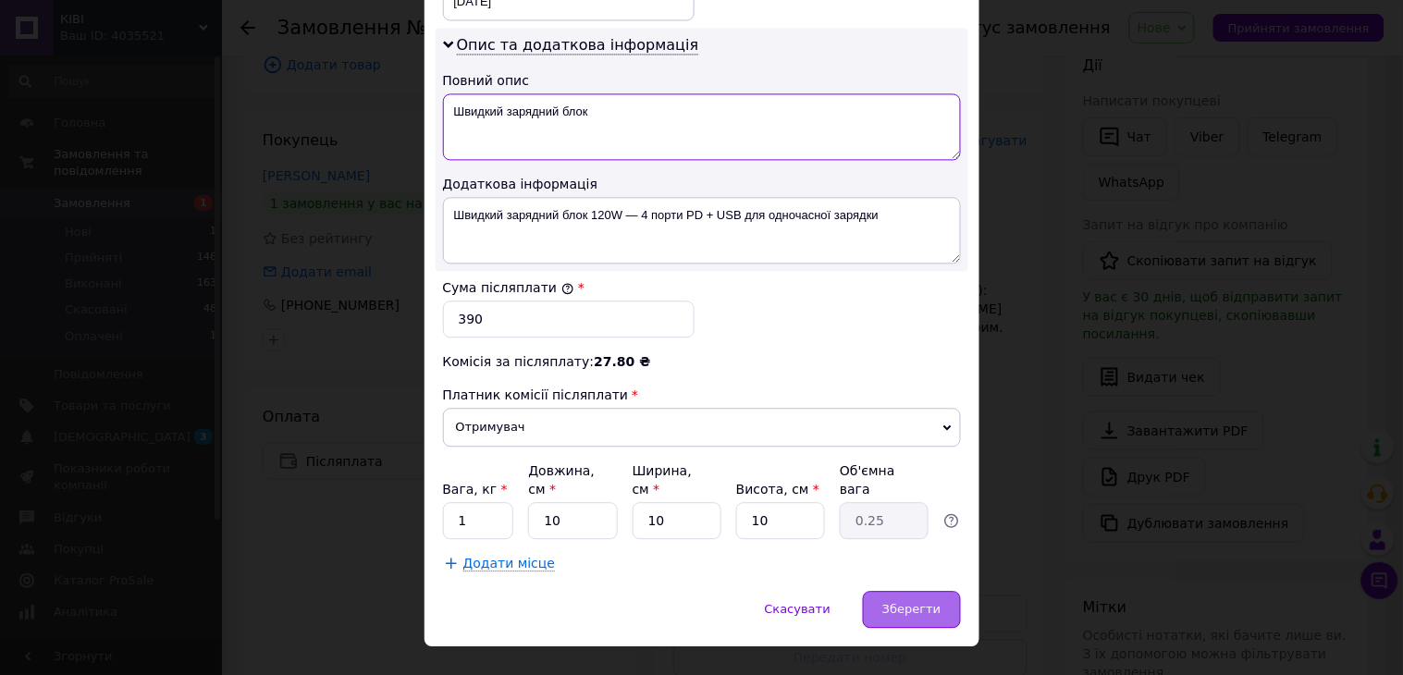
type textarea "Швидкий зарядний блок"
click at [943, 591] on div "Зберегти" at bounding box center [911, 609] width 97 height 37
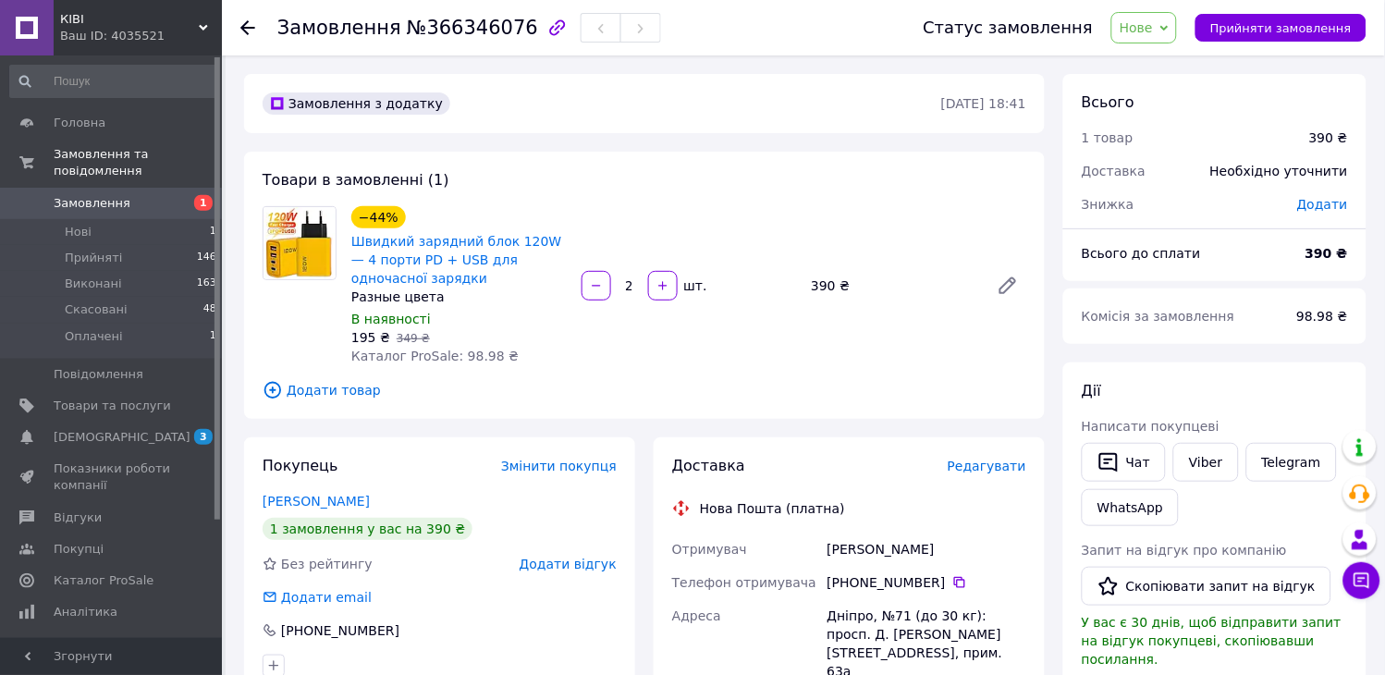
scroll to position [411, 0]
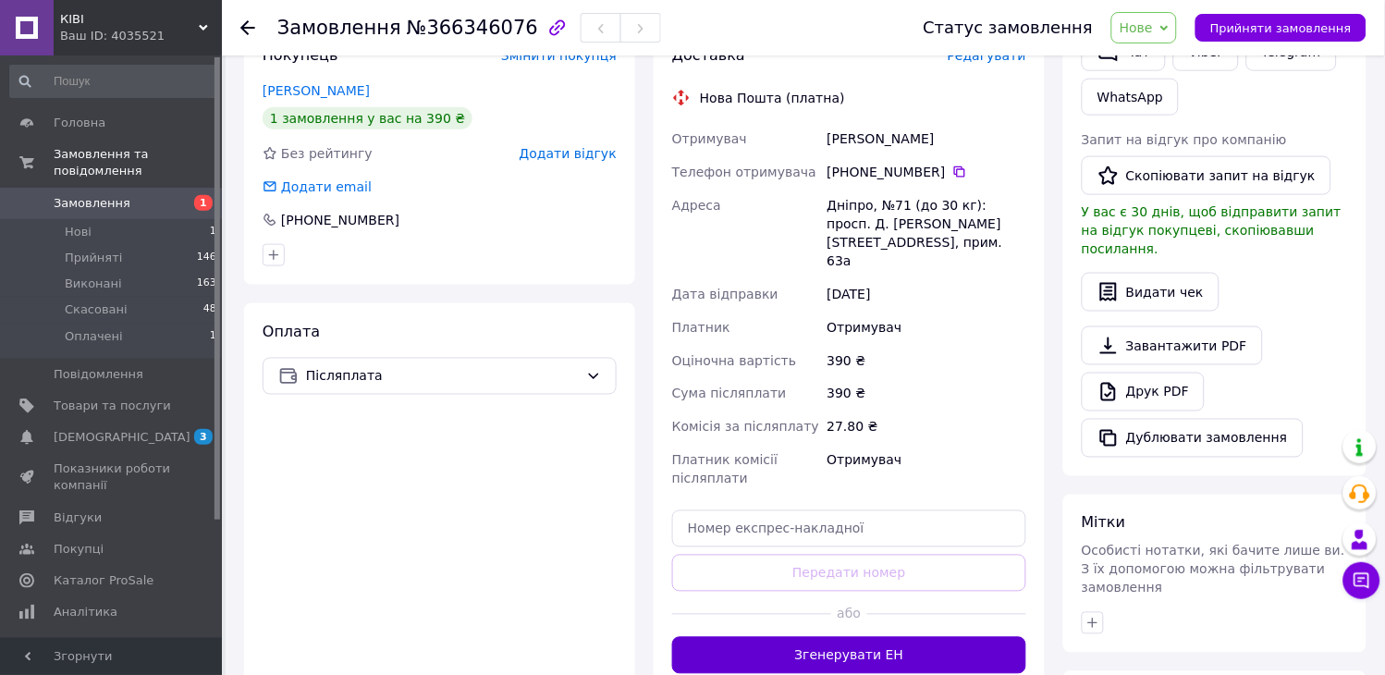
click at [890, 637] on button "Згенерувати ЕН" at bounding box center [849, 655] width 354 height 37
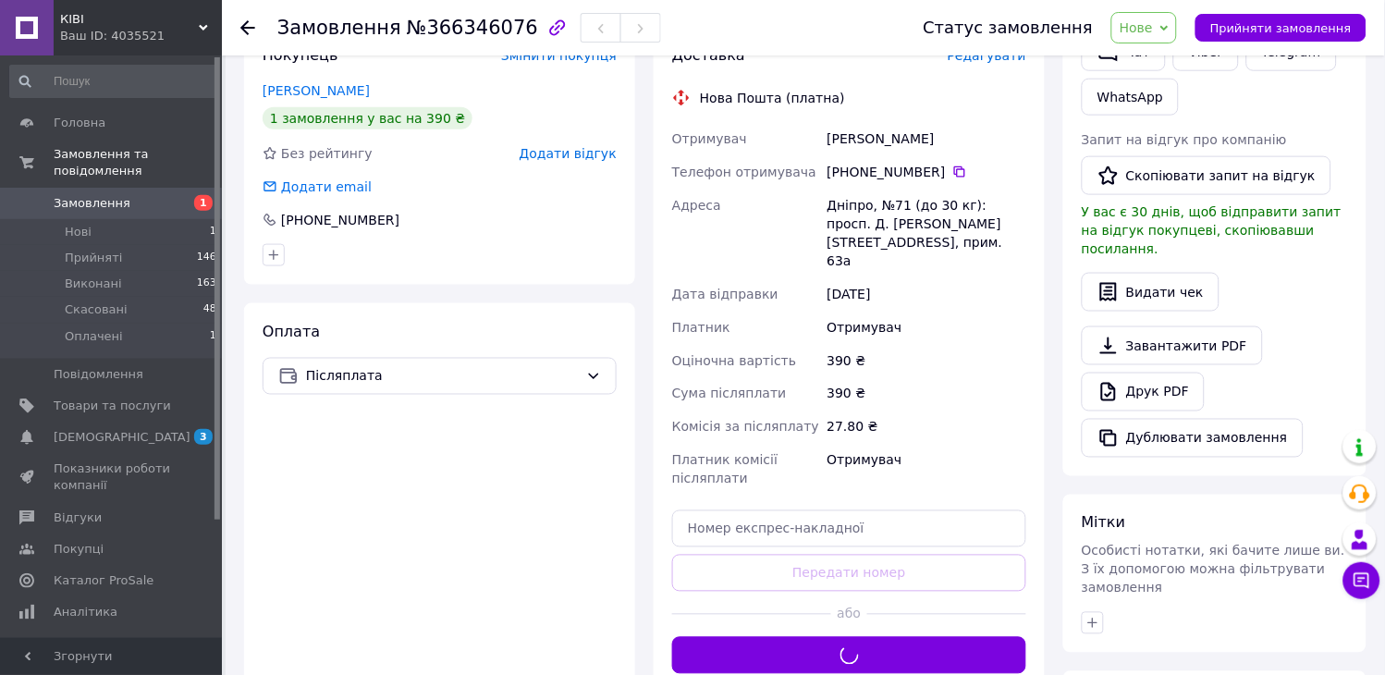
scroll to position [0, 0]
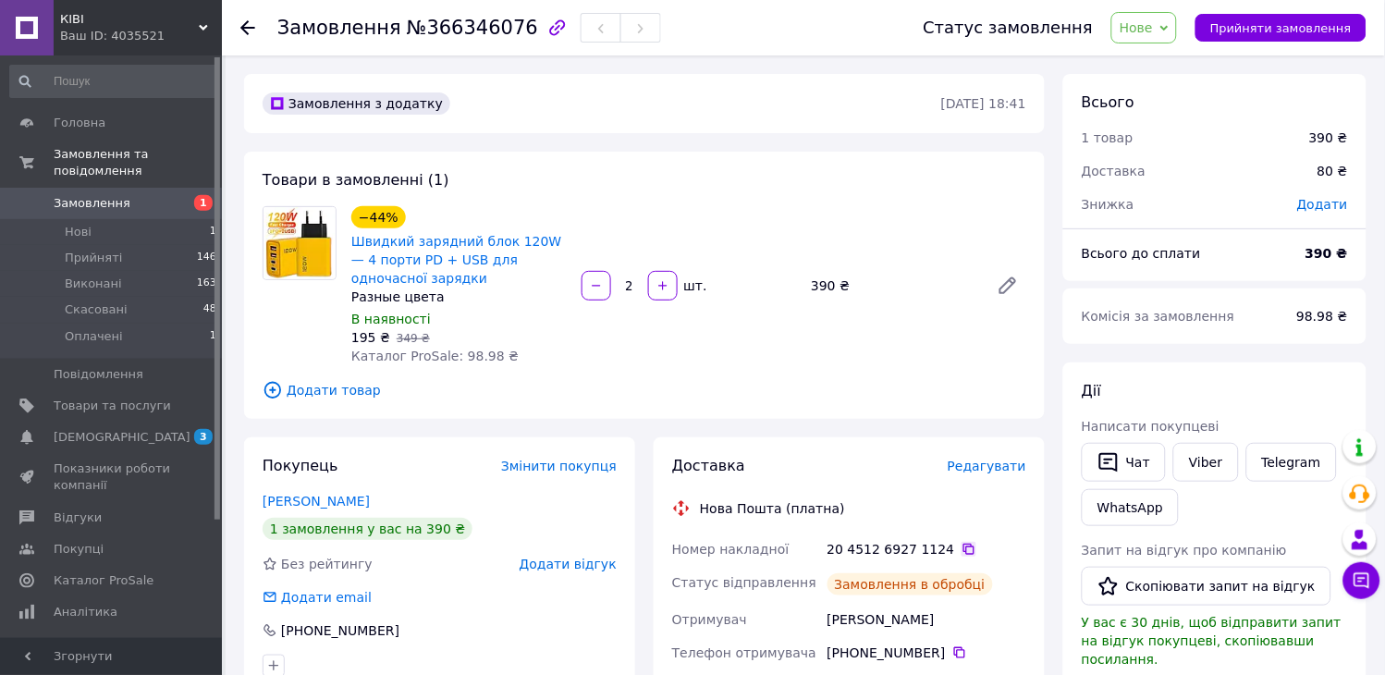
click at [964, 553] on icon at bounding box center [969, 549] width 11 height 11
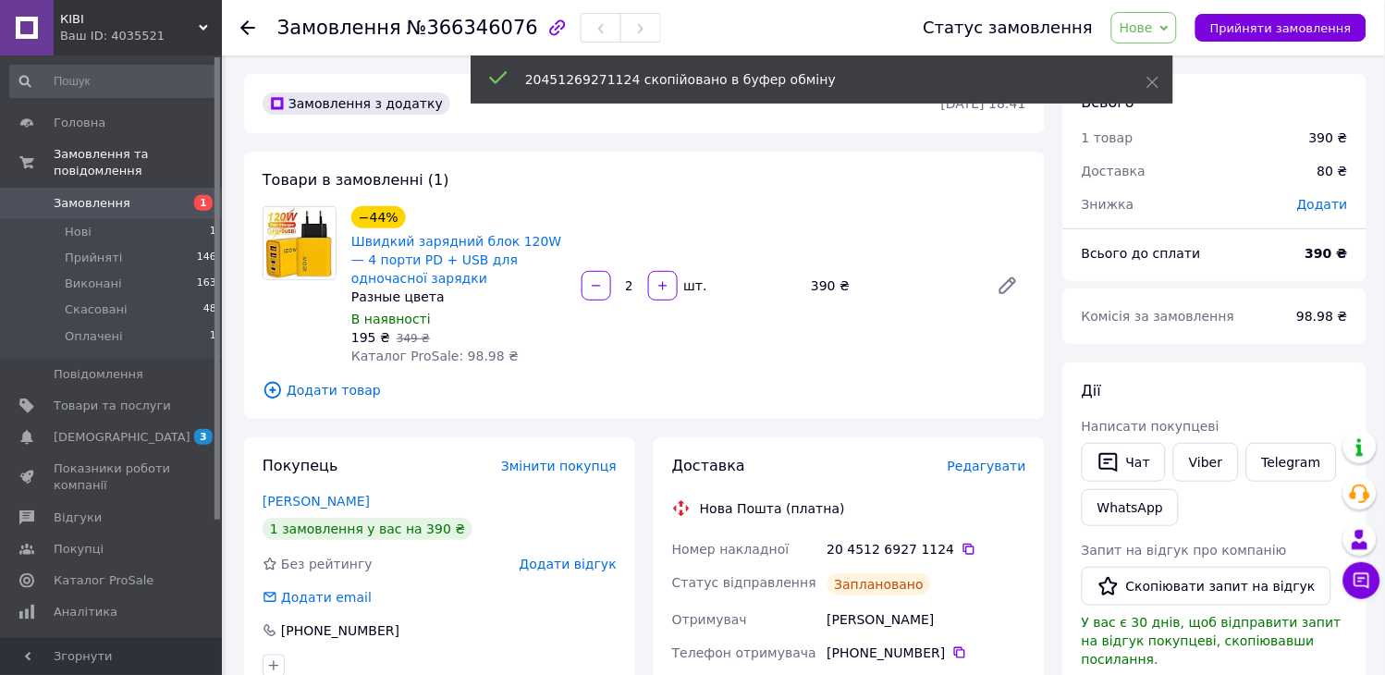
click at [1151, 25] on span "Нове" at bounding box center [1136, 27] width 33 height 15
click at [1189, 59] on li "Прийнято" at bounding box center [1155, 65] width 85 height 28
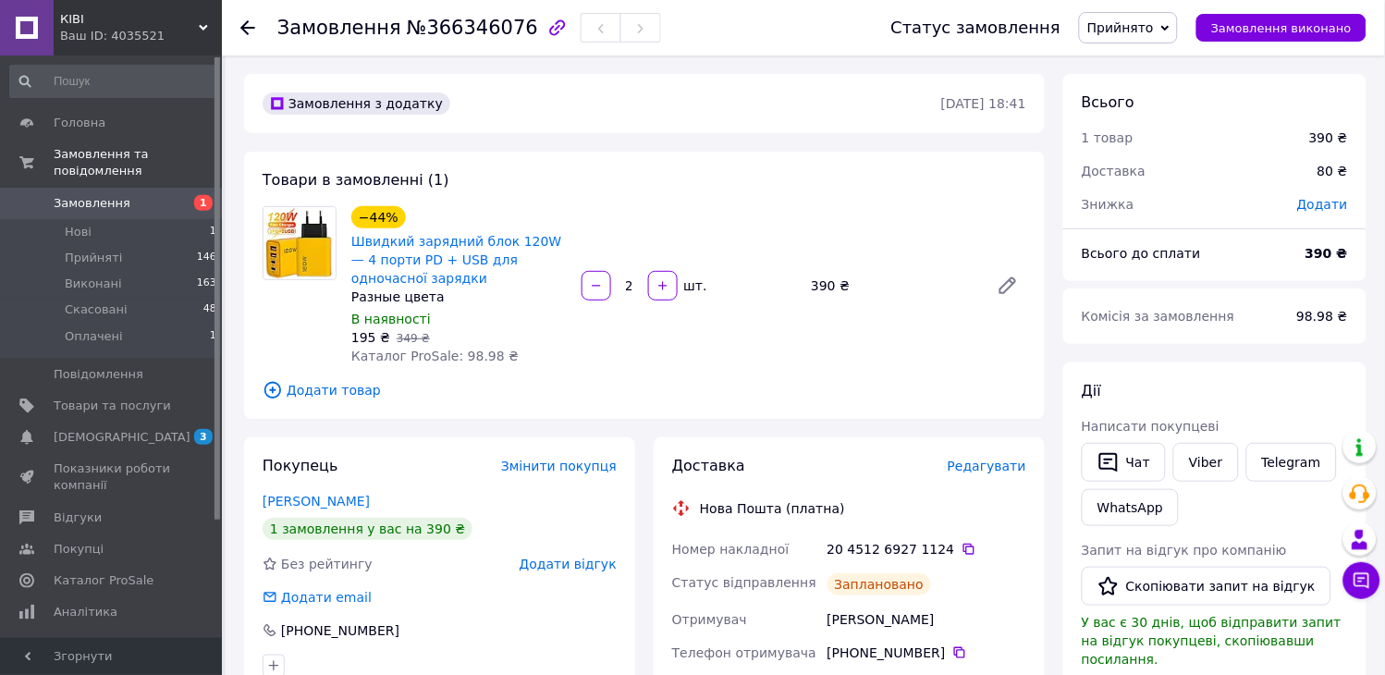
click at [141, 195] on span "Замовлення" at bounding box center [112, 203] width 117 height 17
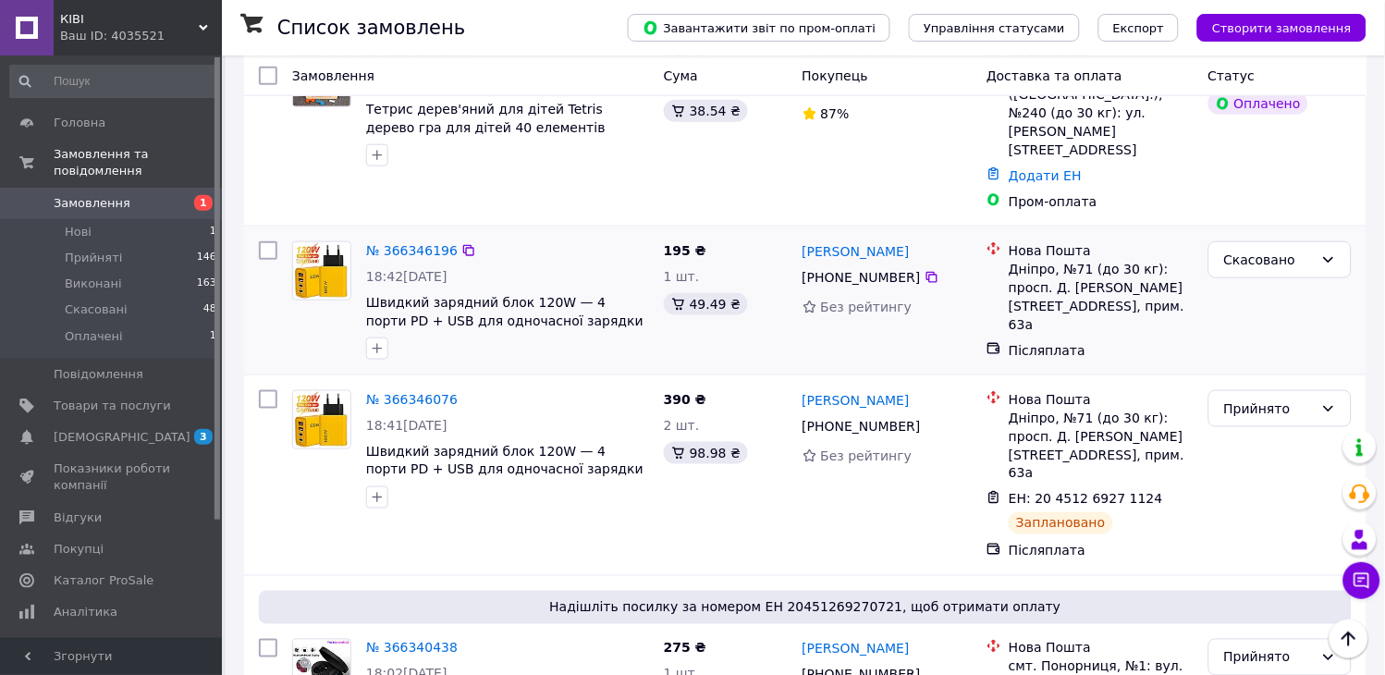
scroll to position [103, 0]
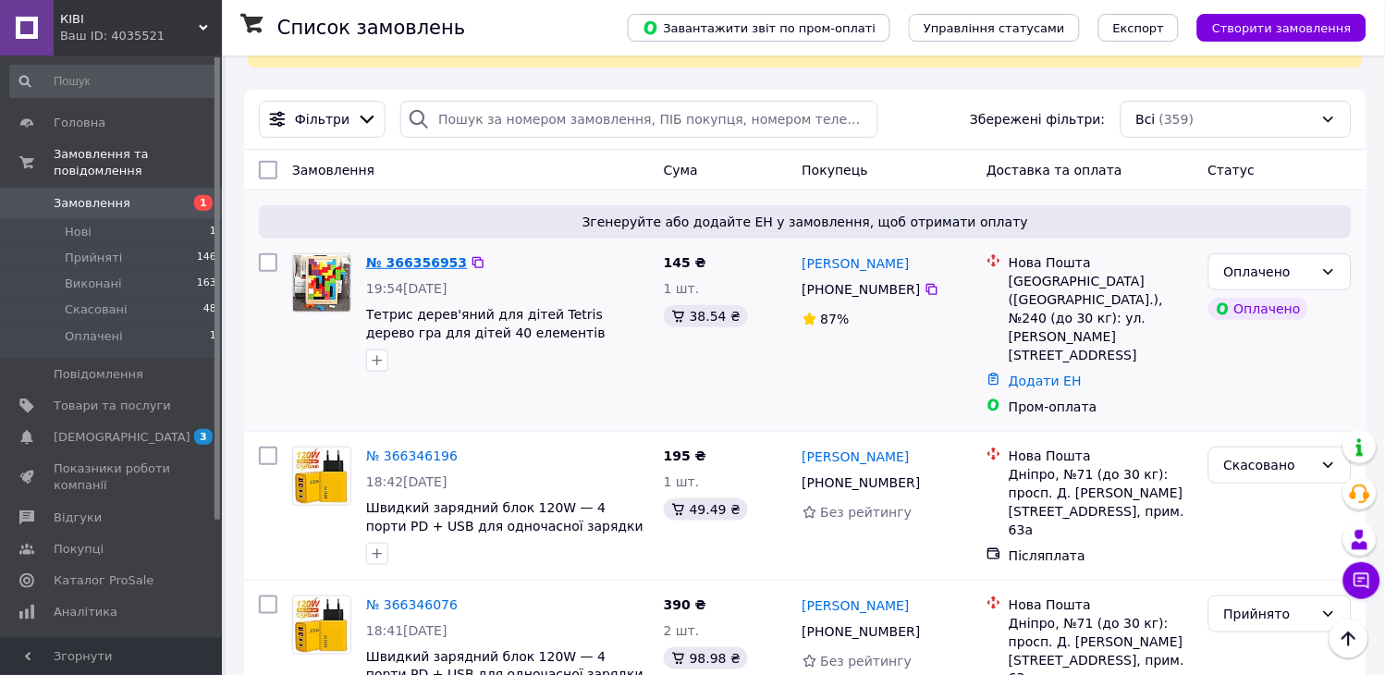
click at [425, 255] on link "№ 366356953" at bounding box center [416, 262] width 101 height 15
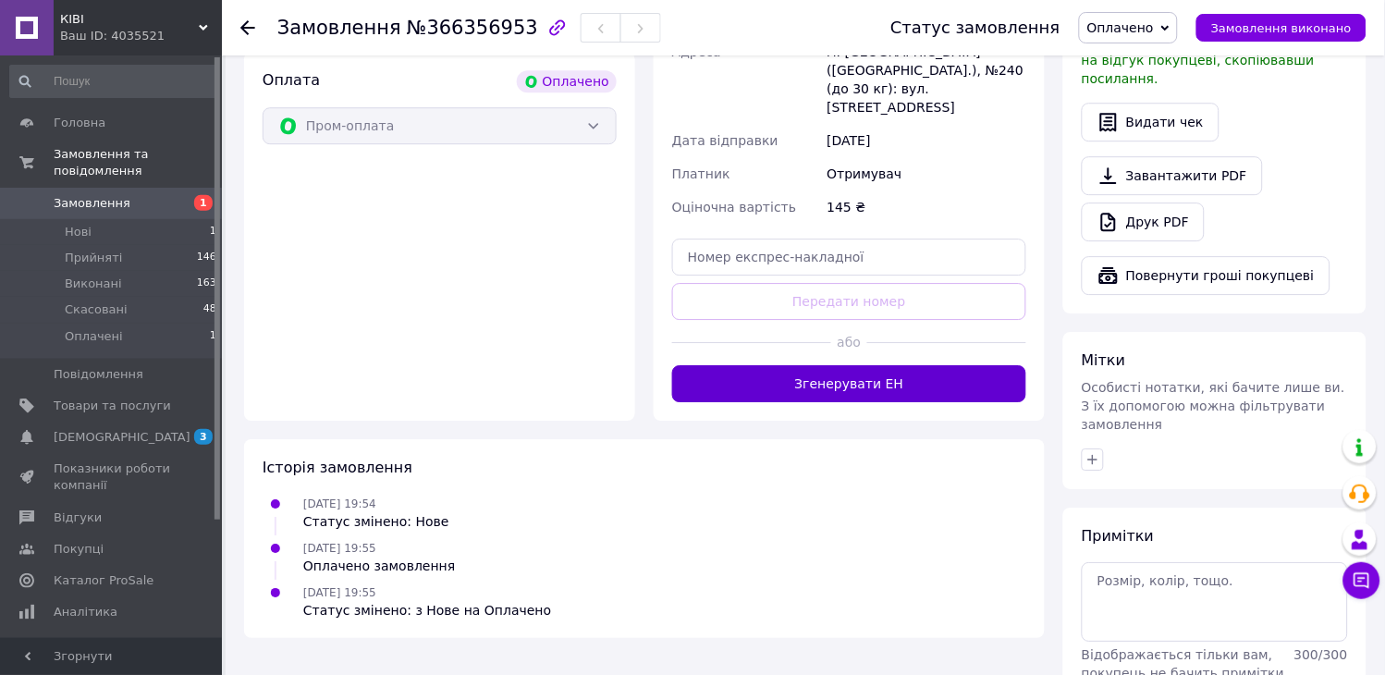
click at [828, 365] on button "Згенерувати ЕН" at bounding box center [849, 383] width 354 height 37
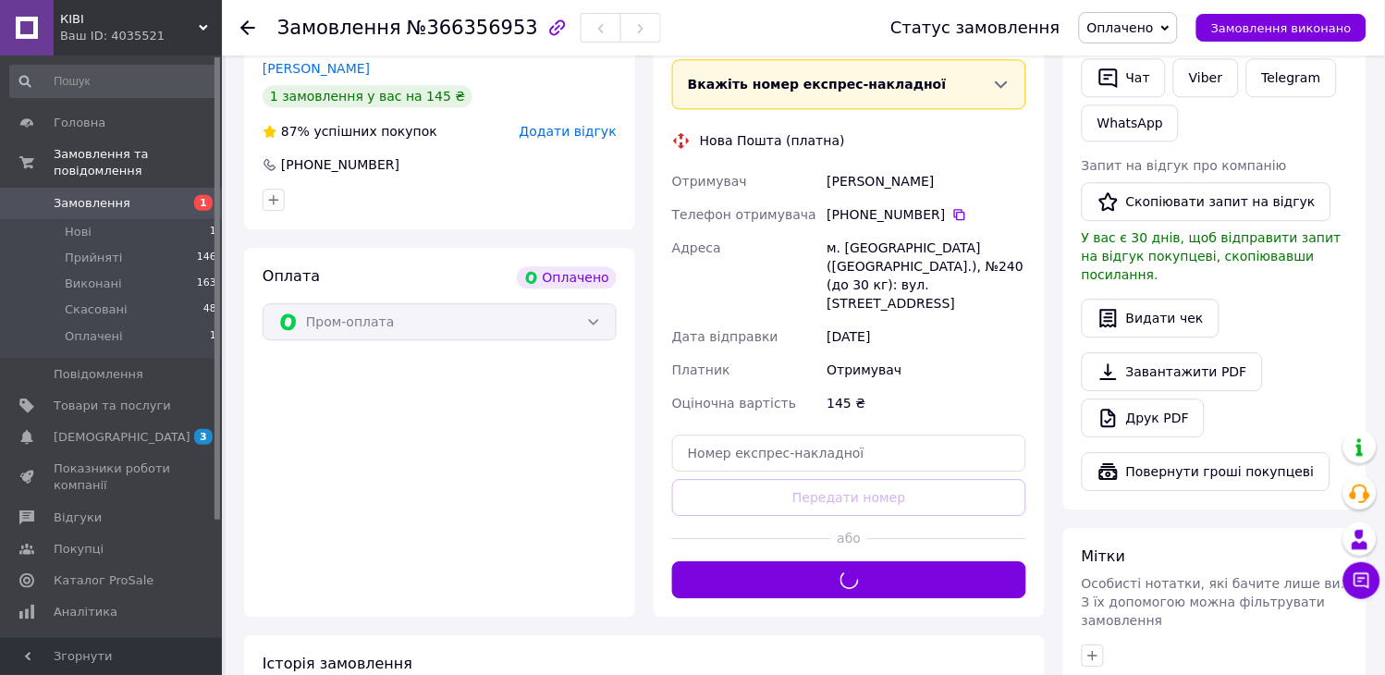
scroll to position [719, 0]
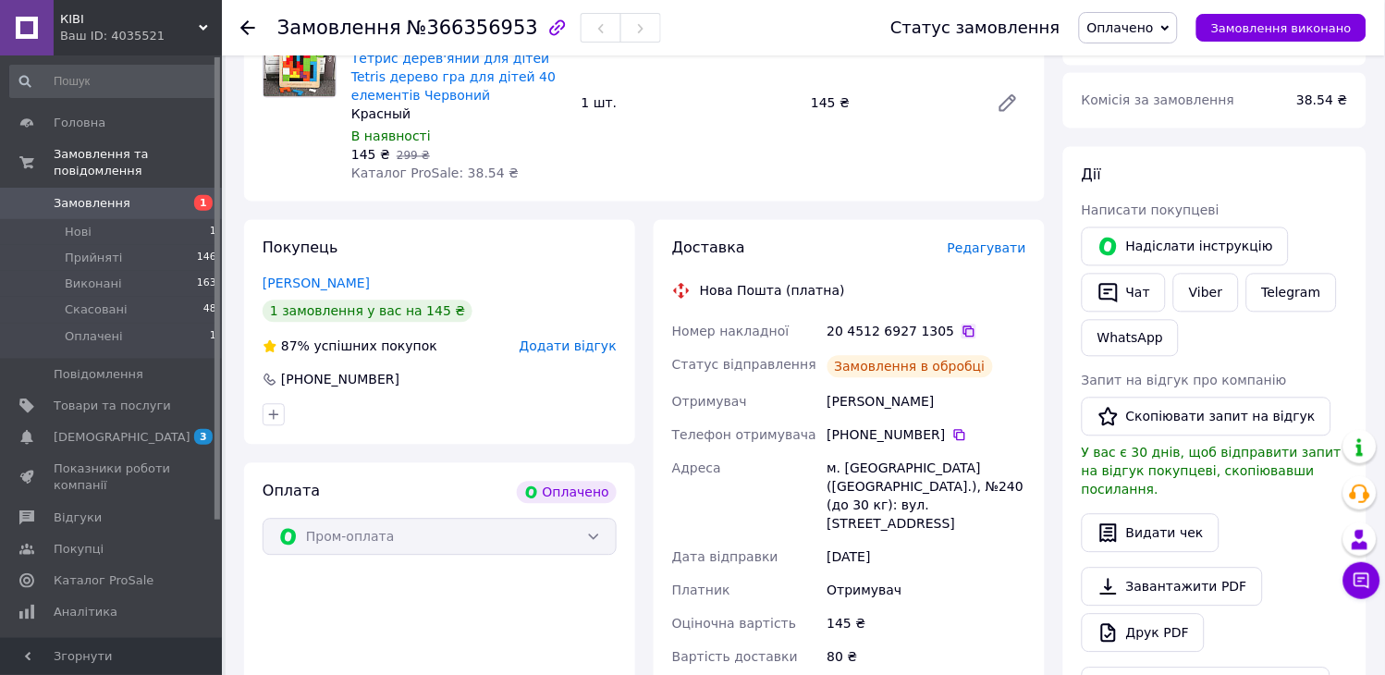
click at [962, 329] on icon at bounding box center [969, 332] width 15 height 15
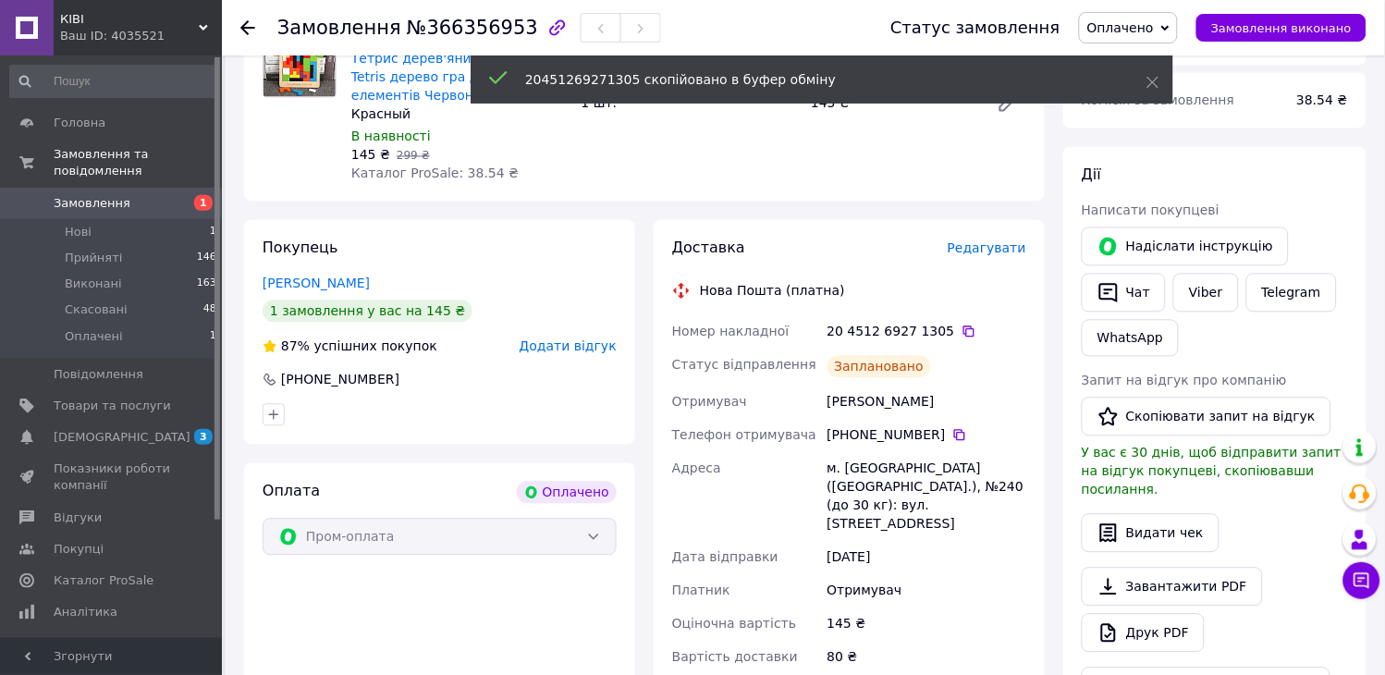
click at [1170, 31] on icon at bounding box center [1166, 28] width 8 height 8
click at [1177, 58] on li "Прийнято" at bounding box center [1128, 65] width 97 height 28
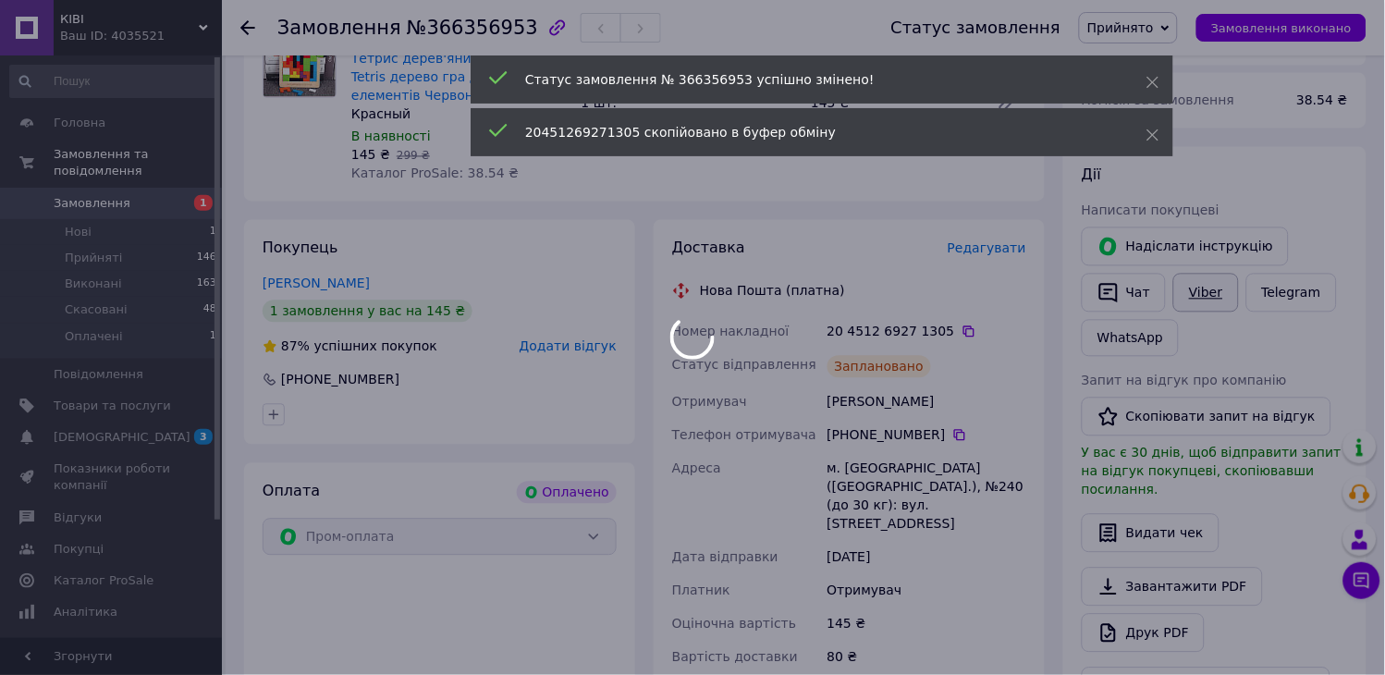
click at [1212, 292] on div at bounding box center [692, 337] width 1385 height 675
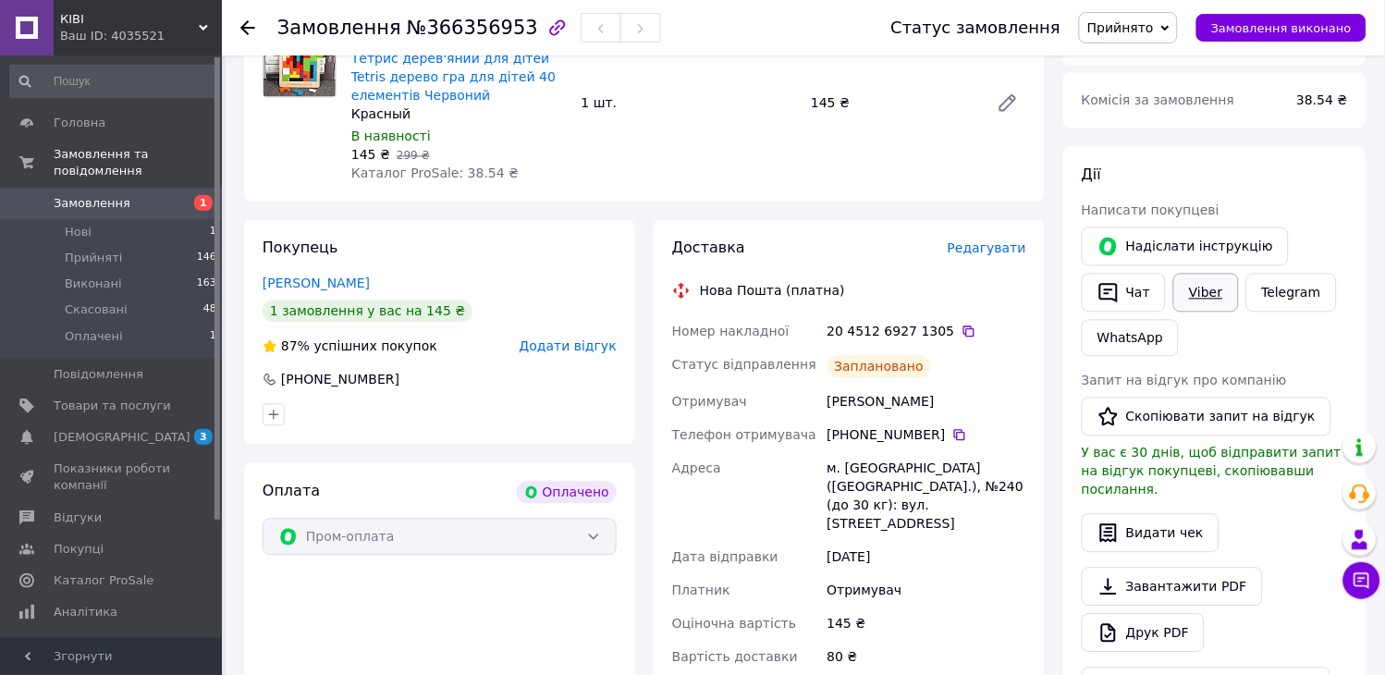
click at [1212, 297] on link "Viber" at bounding box center [1206, 293] width 65 height 39
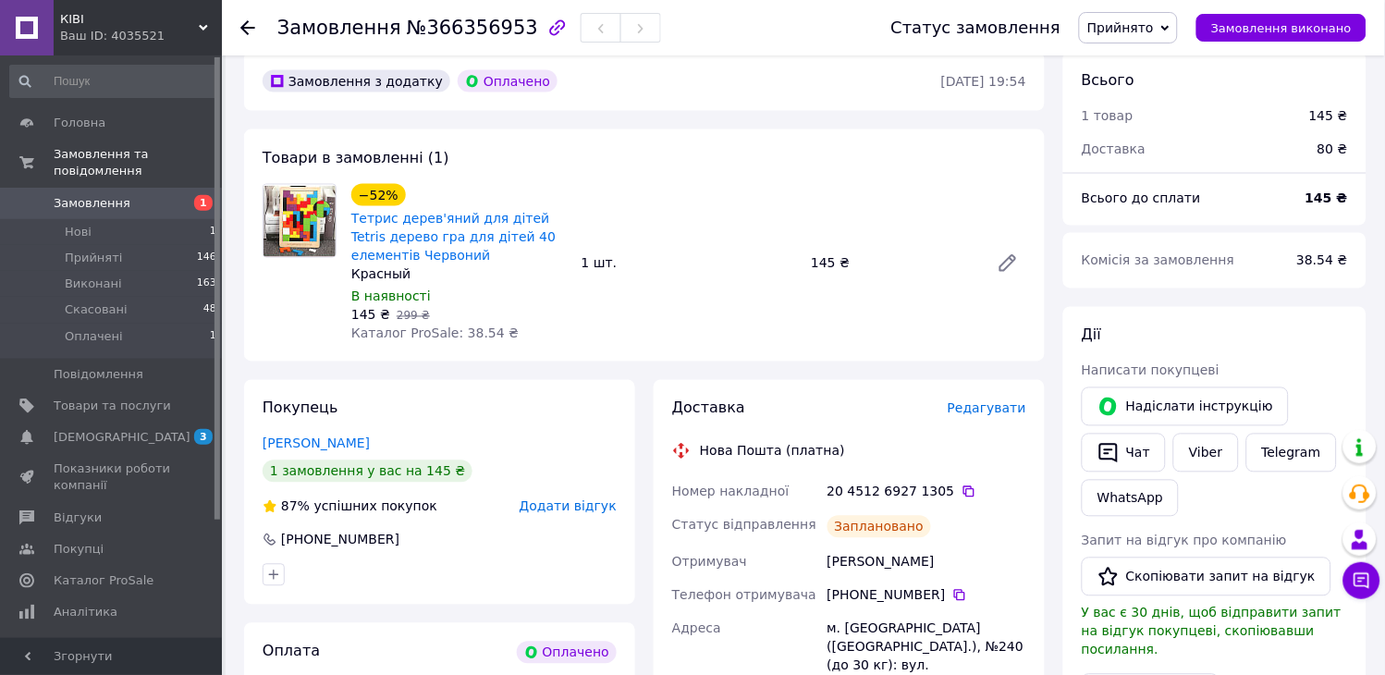
scroll to position [308, 0]
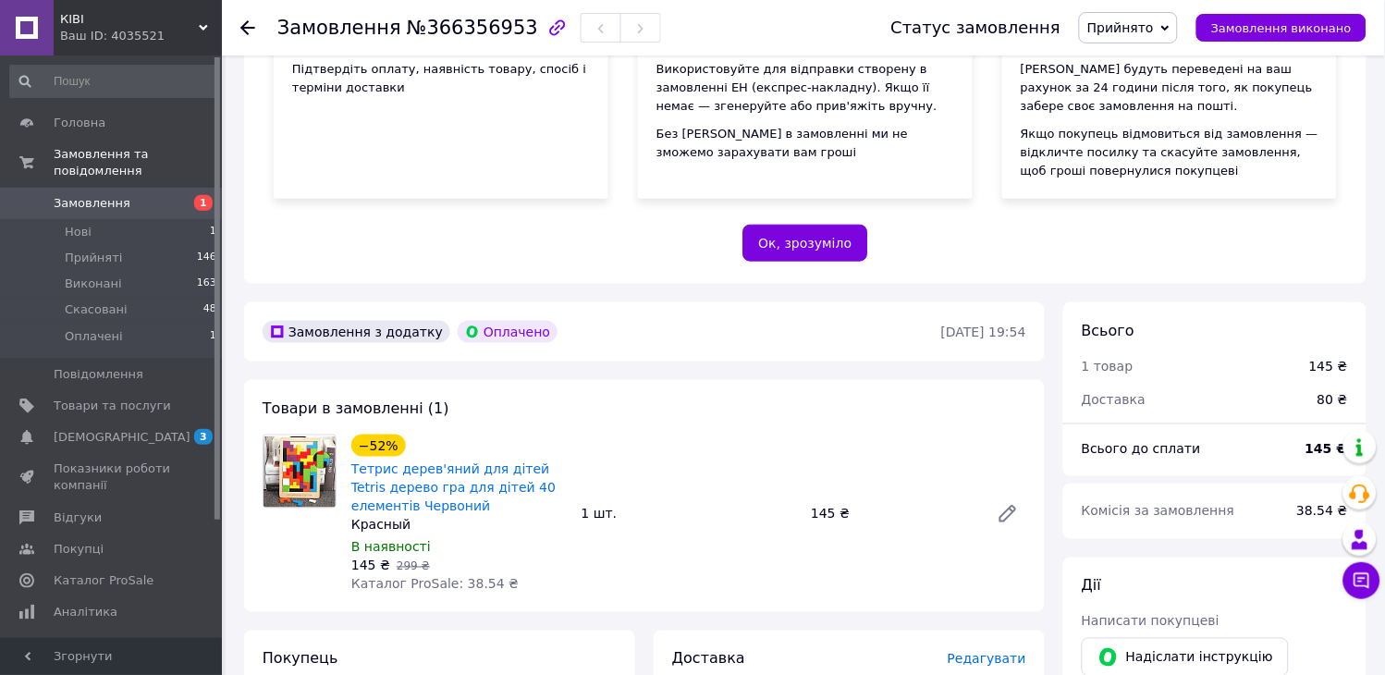
click at [95, 188] on link "Замовлення 1" at bounding box center [114, 203] width 228 height 31
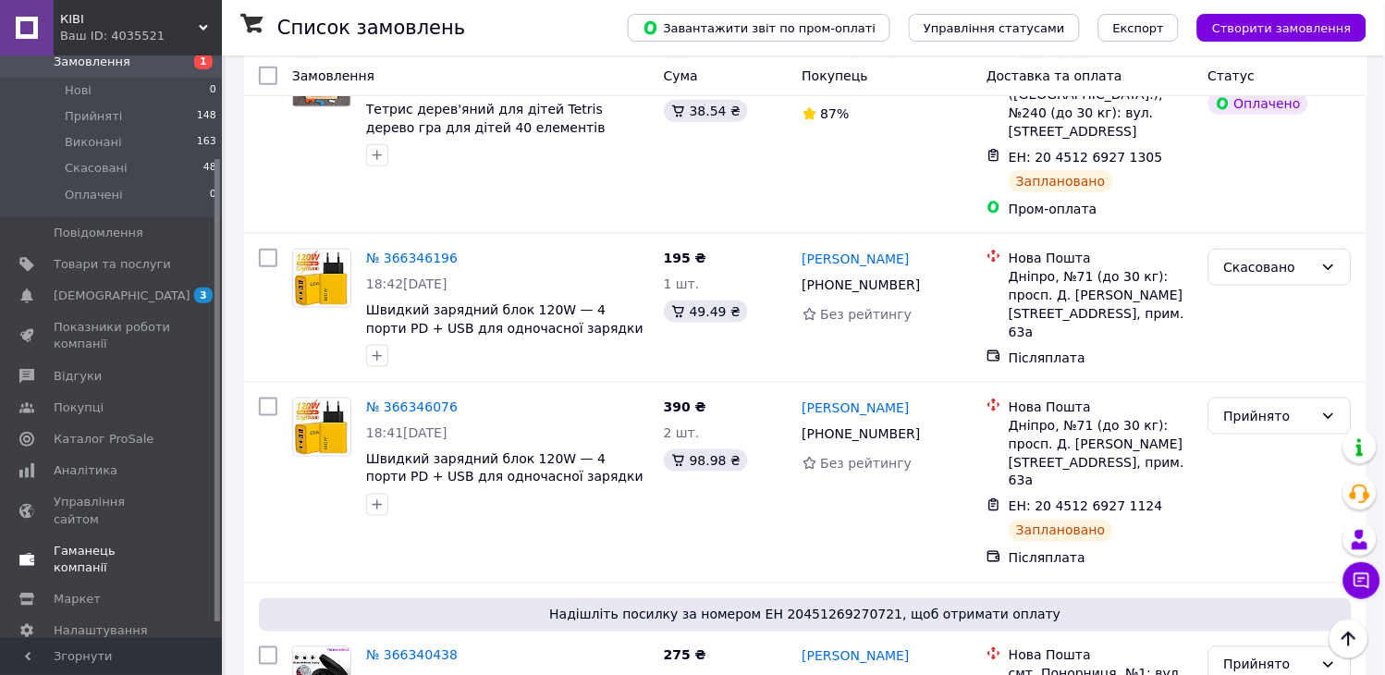
scroll to position [148, 0]
click at [100, 616] on span "Налаштування" at bounding box center [101, 624] width 94 height 17
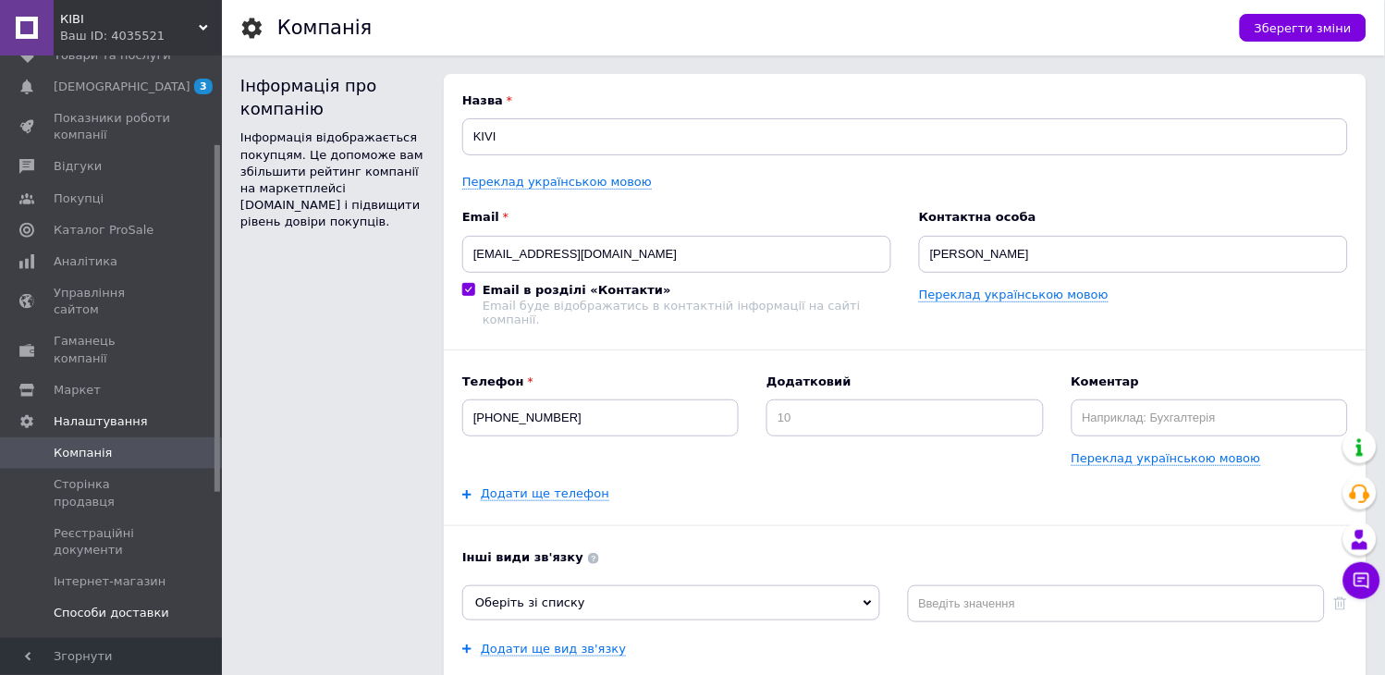
click at [125, 605] on span "Способи доставки" at bounding box center [112, 613] width 116 height 17
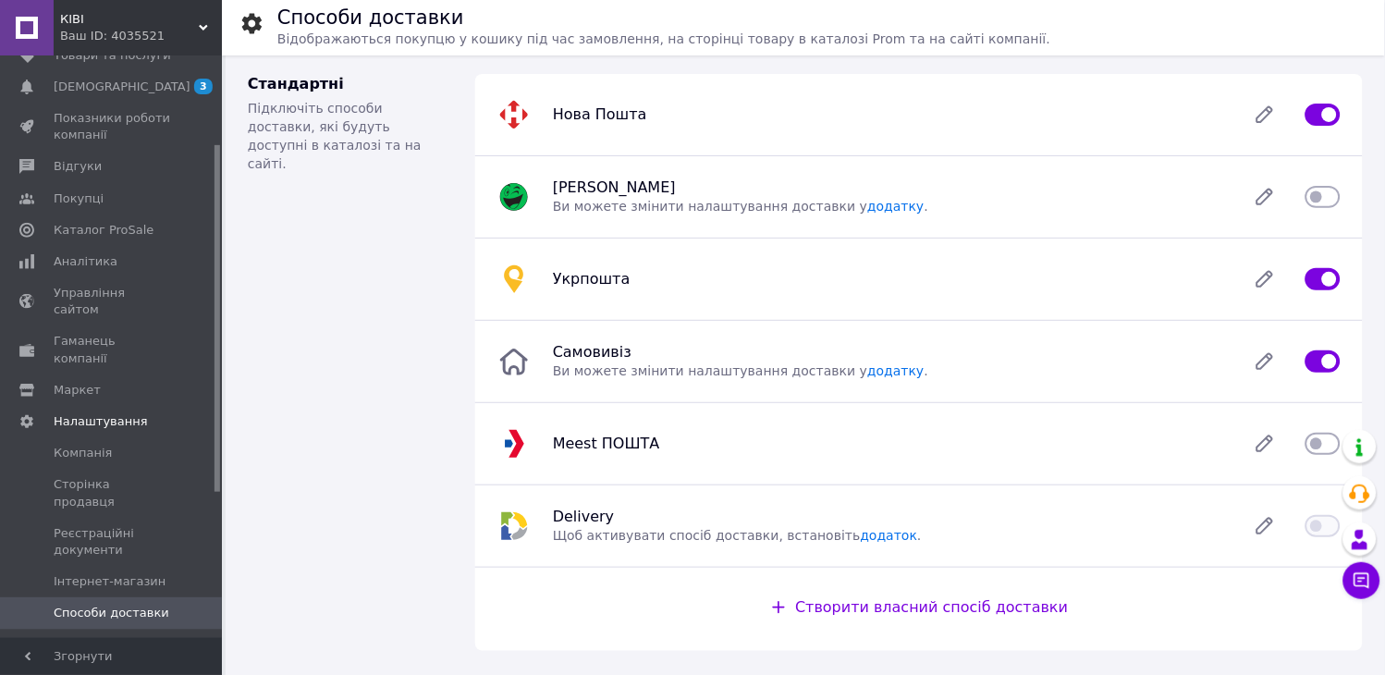
click at [867, 116] on div "Нова Пошта" at bounding box center [889, 114] width 694 height 18
click at [1270, 118] on icon at bounding box center [1265, 114] width 37 height 37
